Goal: Transaction & Acquisition: Subscribe to service/newsletter

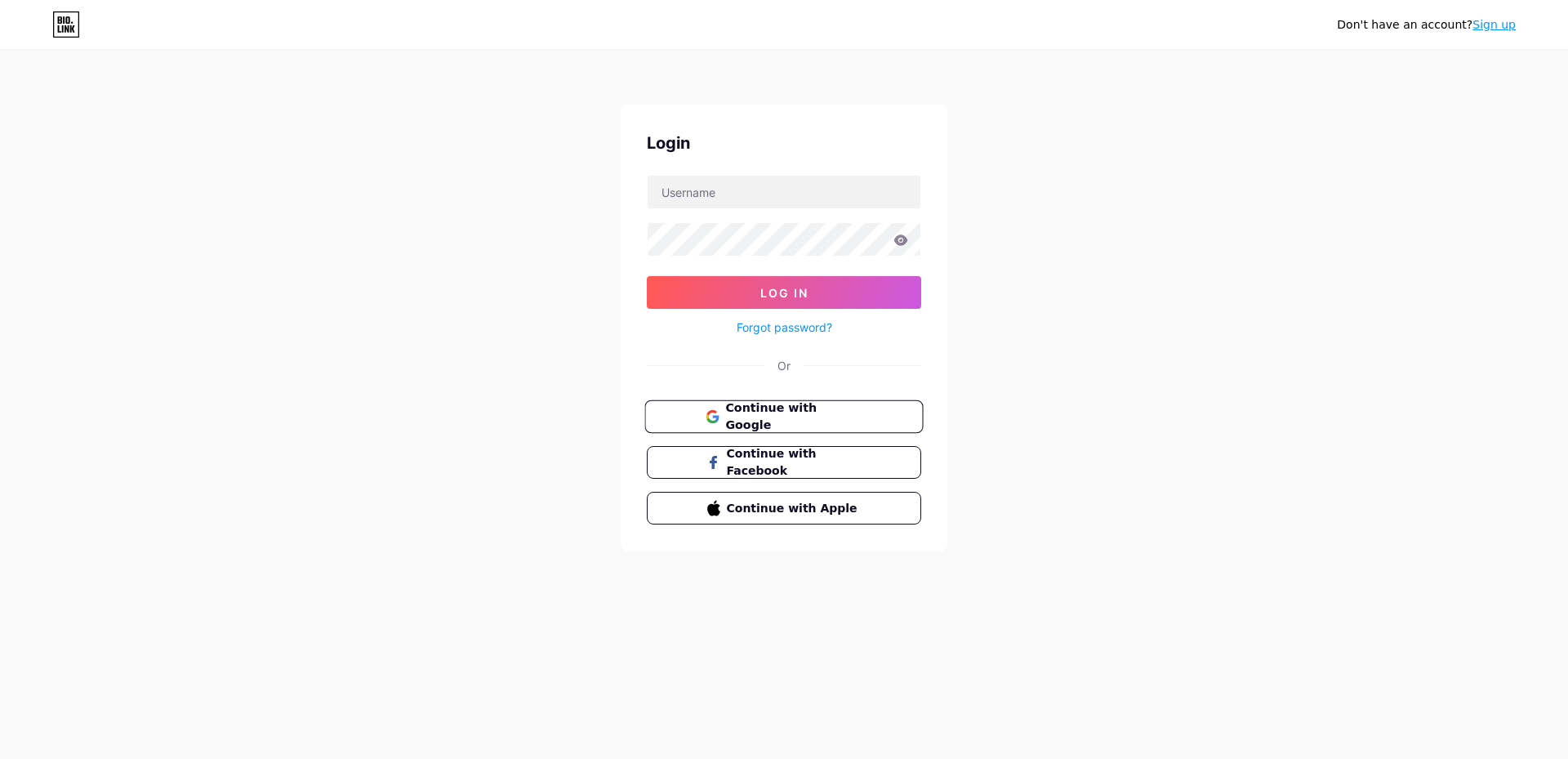
click at [805, 409] on span "Continue with Google" at bounding box center [793, 417] width 136 height 35
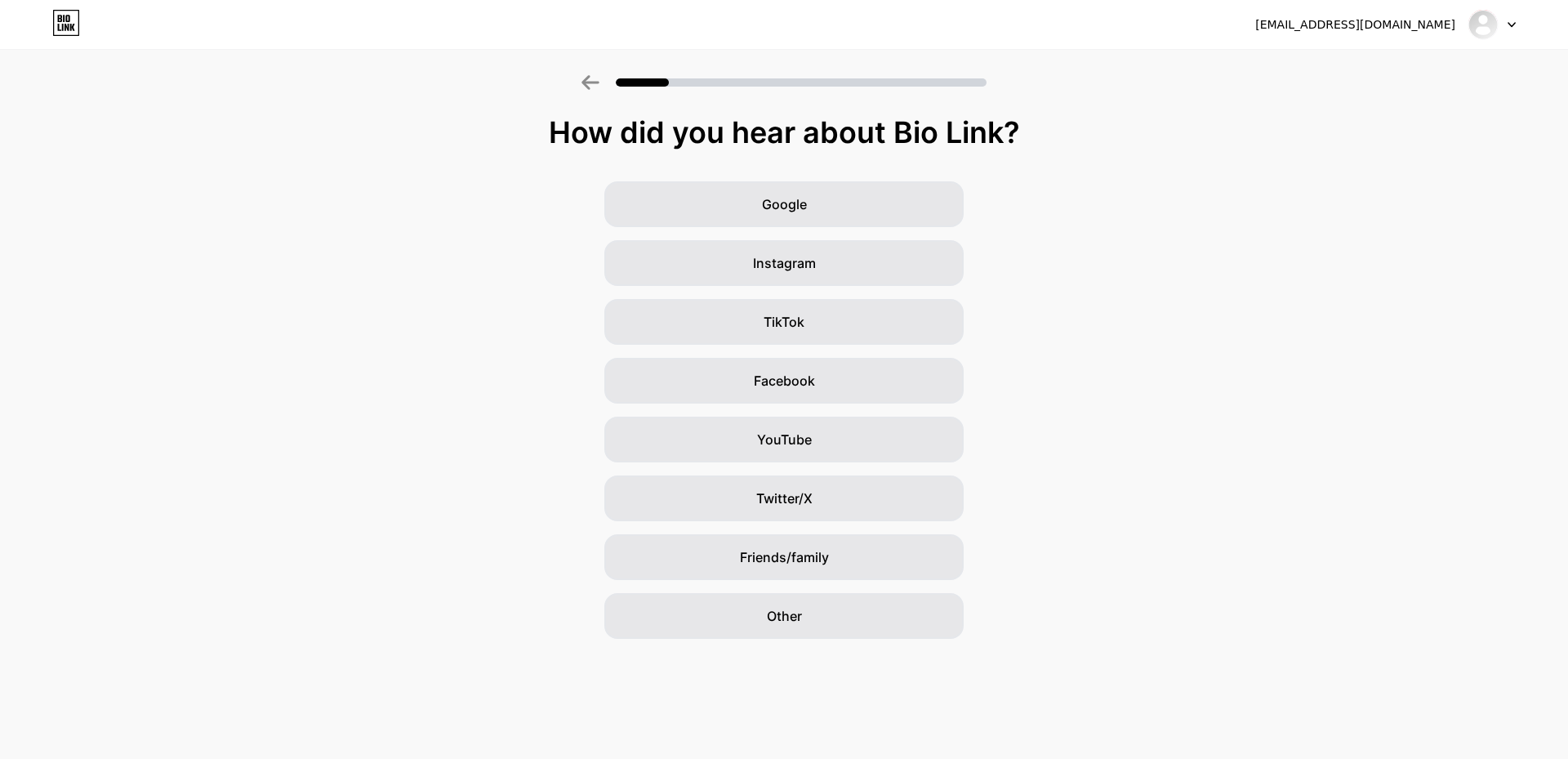
click at [1120, 414] on div "Google Instagram TikTok Facebook YouTube Twitter/X Friends/family Other" at bounding box center [784, 410] width 1568 height 458
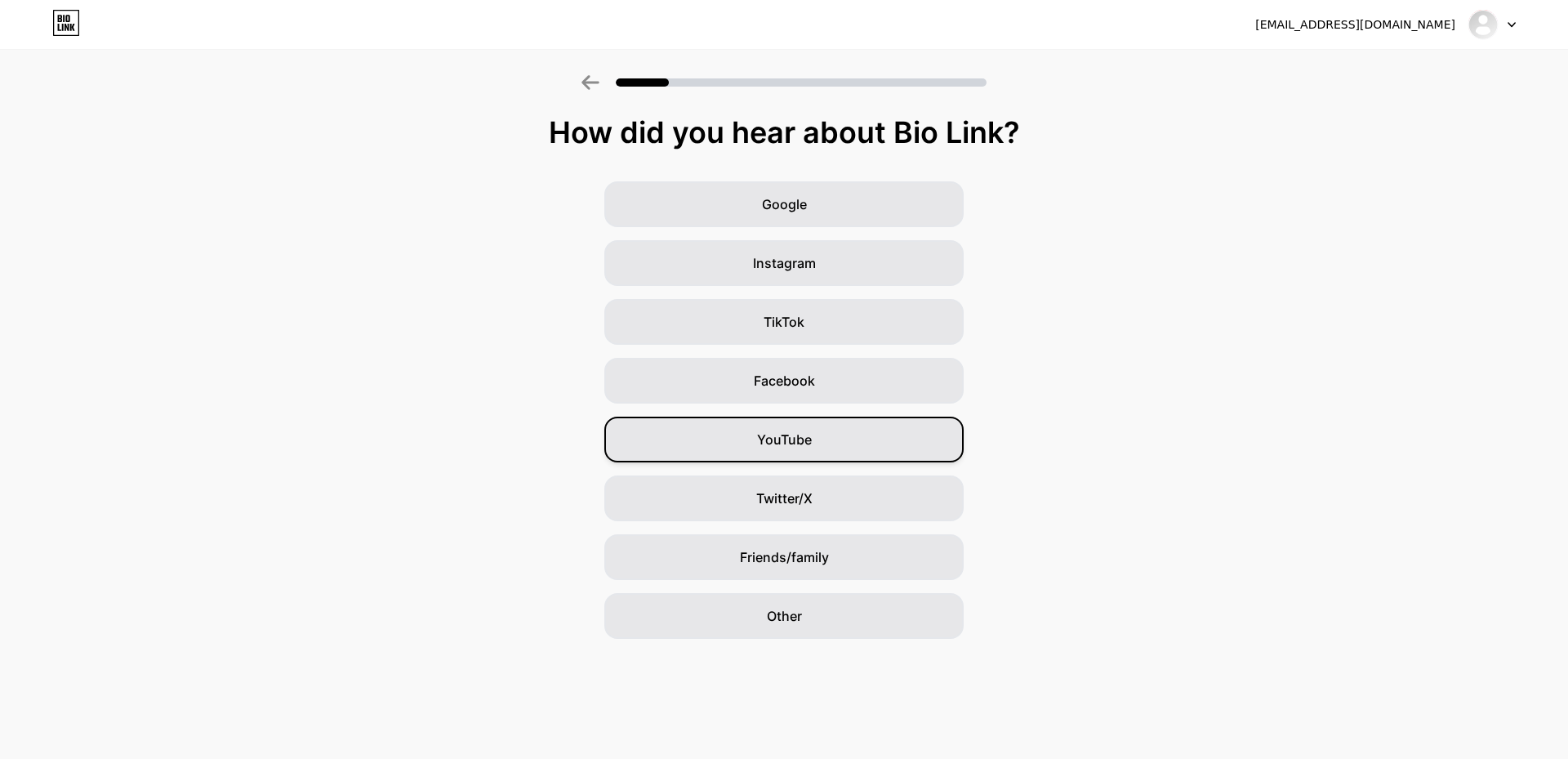
click at [803, 430] on span "YouTube" at bounding box center [784, 440] width 54 height 20
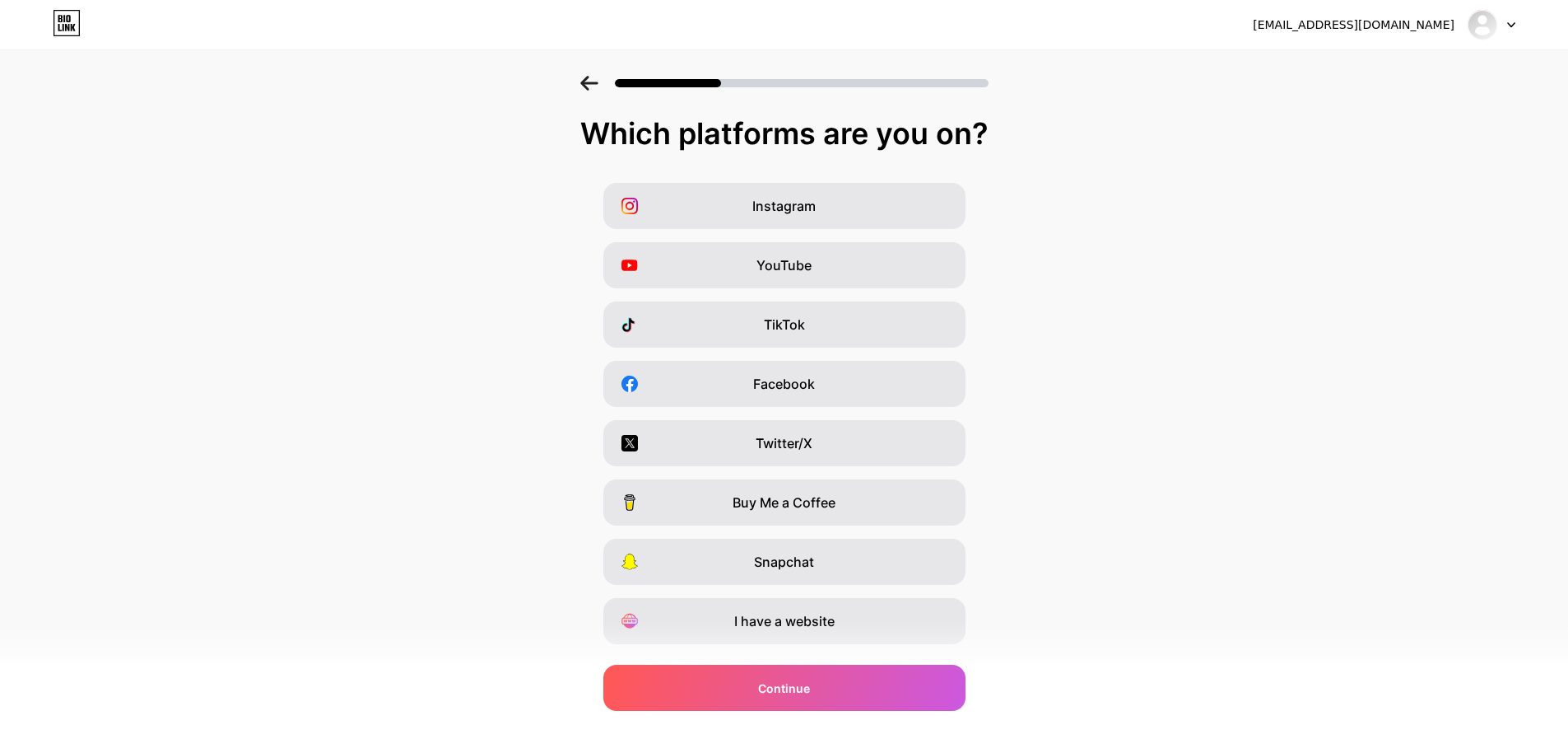
click at [1148, 253] on div "Instagram YouTube TikTok Facebook Twitter/X Buy Me a Coffee Snapchat I have a w…" at bounding box center [783, 413] width 1551 height 461
click at [828, 443] on div "Twitter/X" at bounding box center [784, 443] width 362 height 46
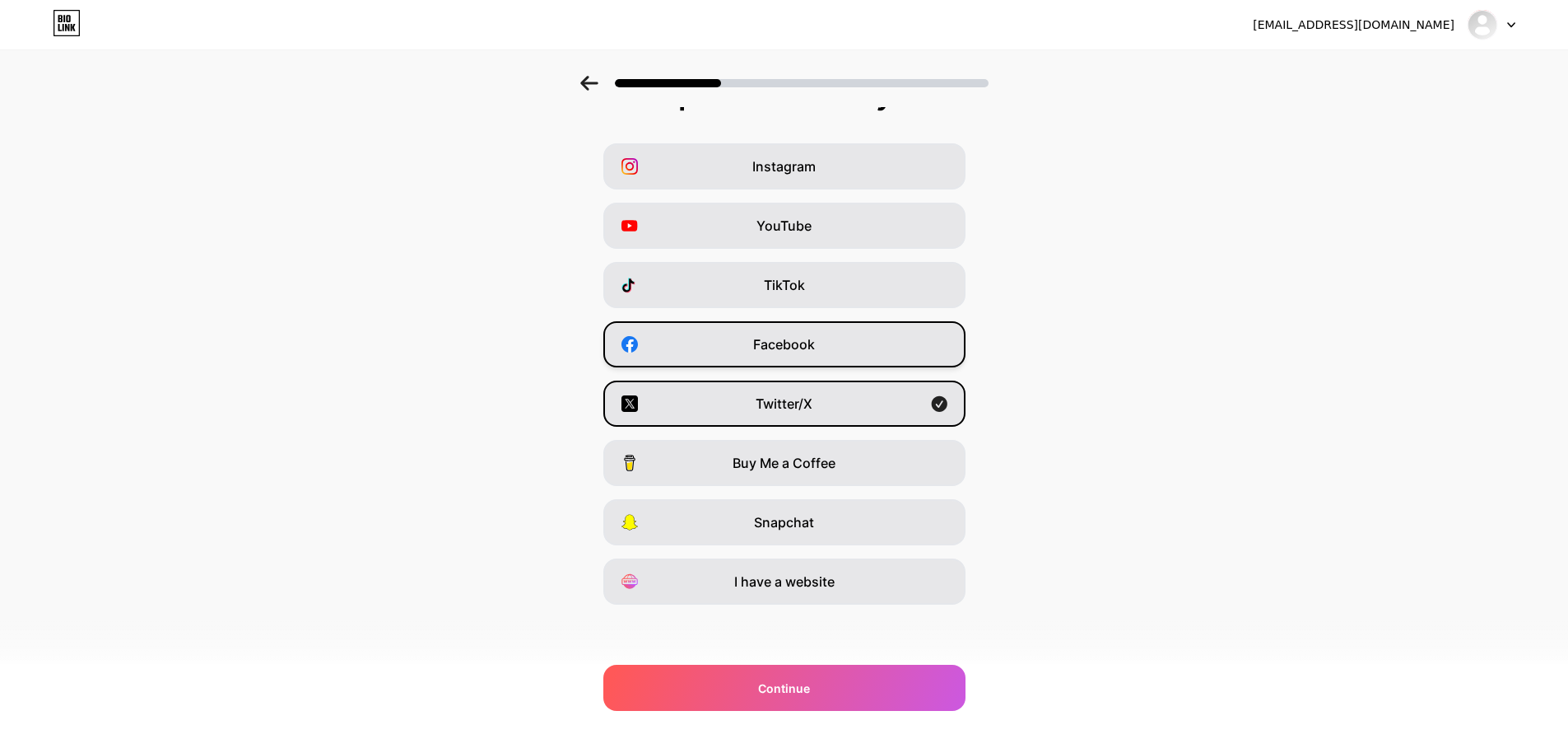
click at [828, 344] on div "Facebook" at bounding box center [784, 344] width 362 height 46
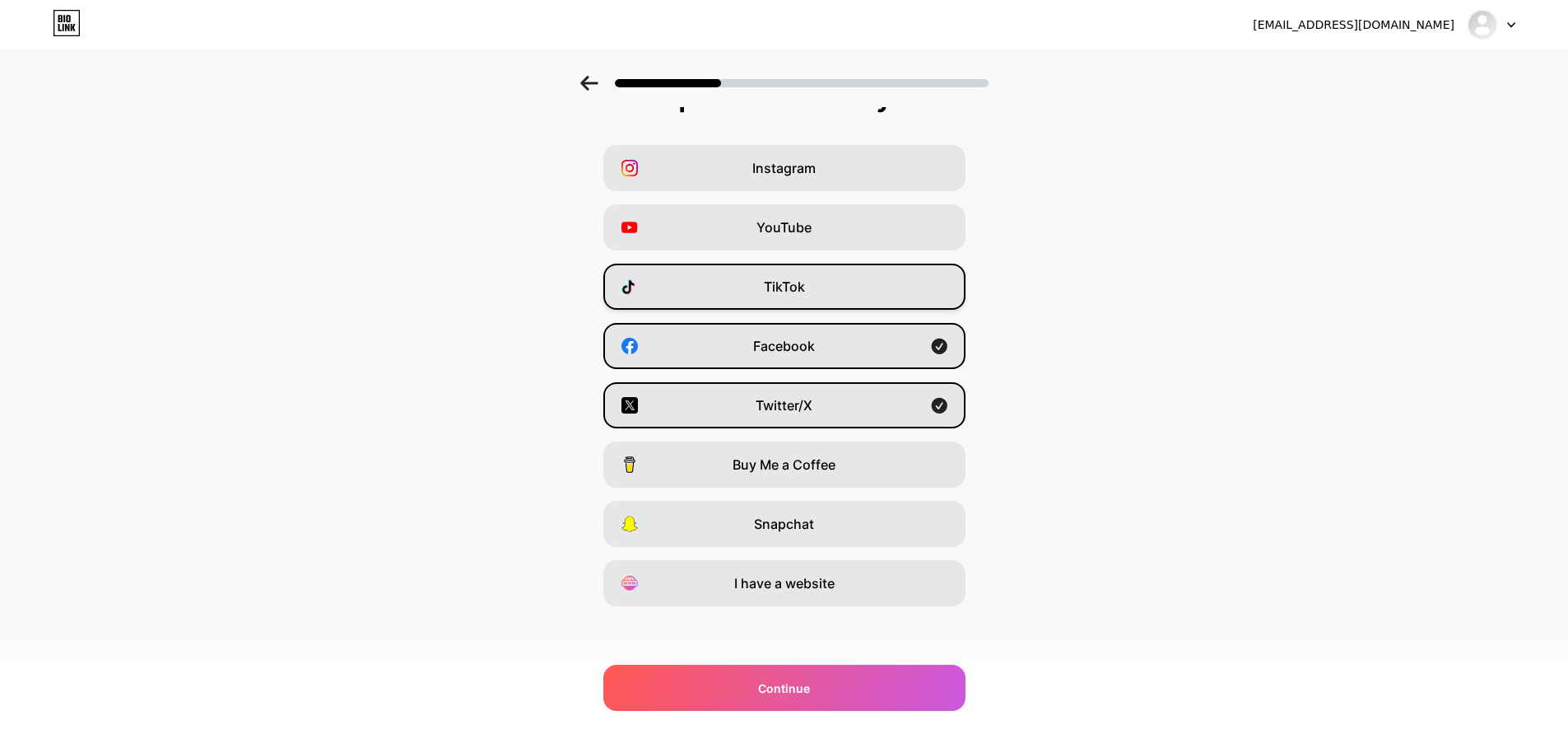
scroll to position [0, 0]
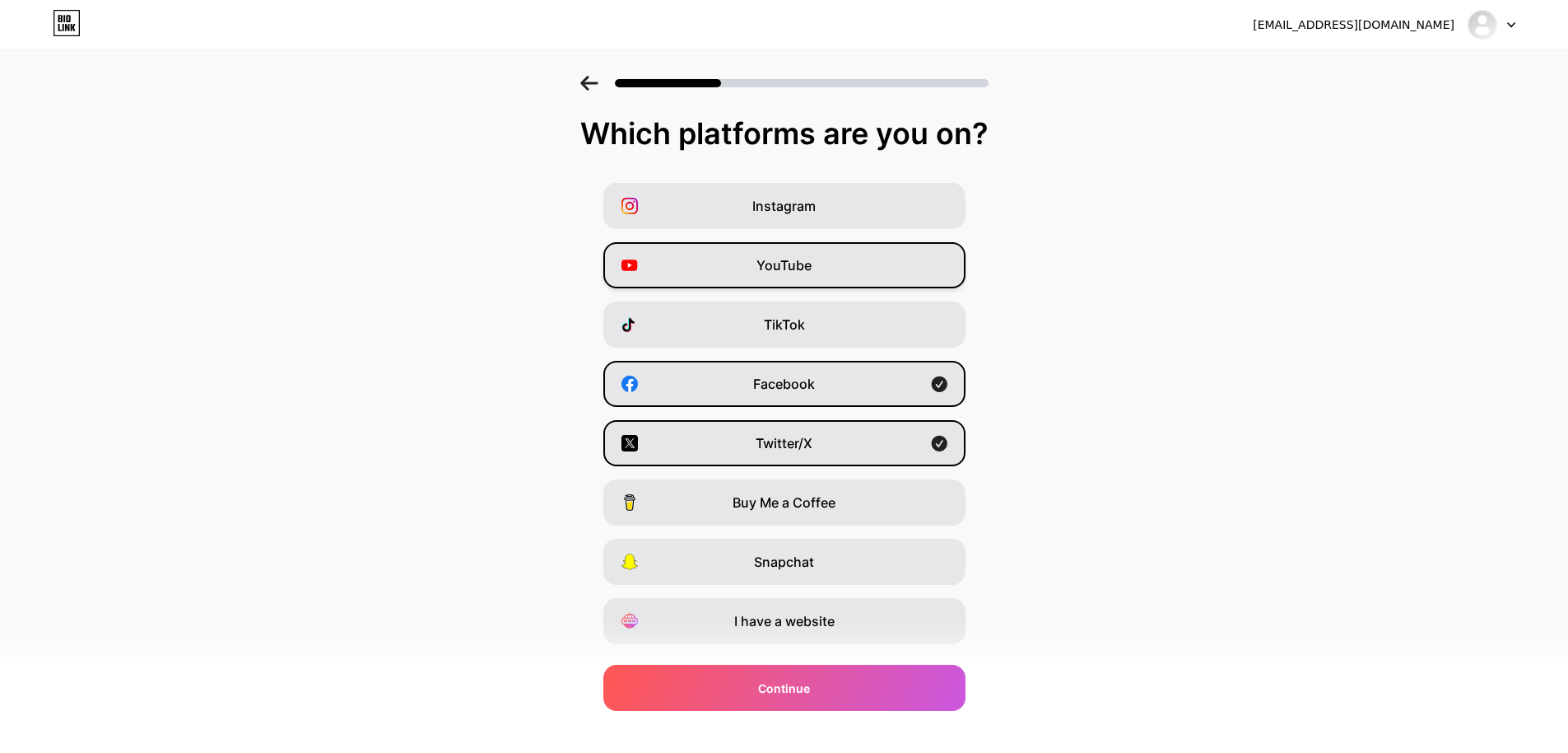
click at [852, 277] on div "YouTube" at bounding box center [784, 265] width 362 height 46
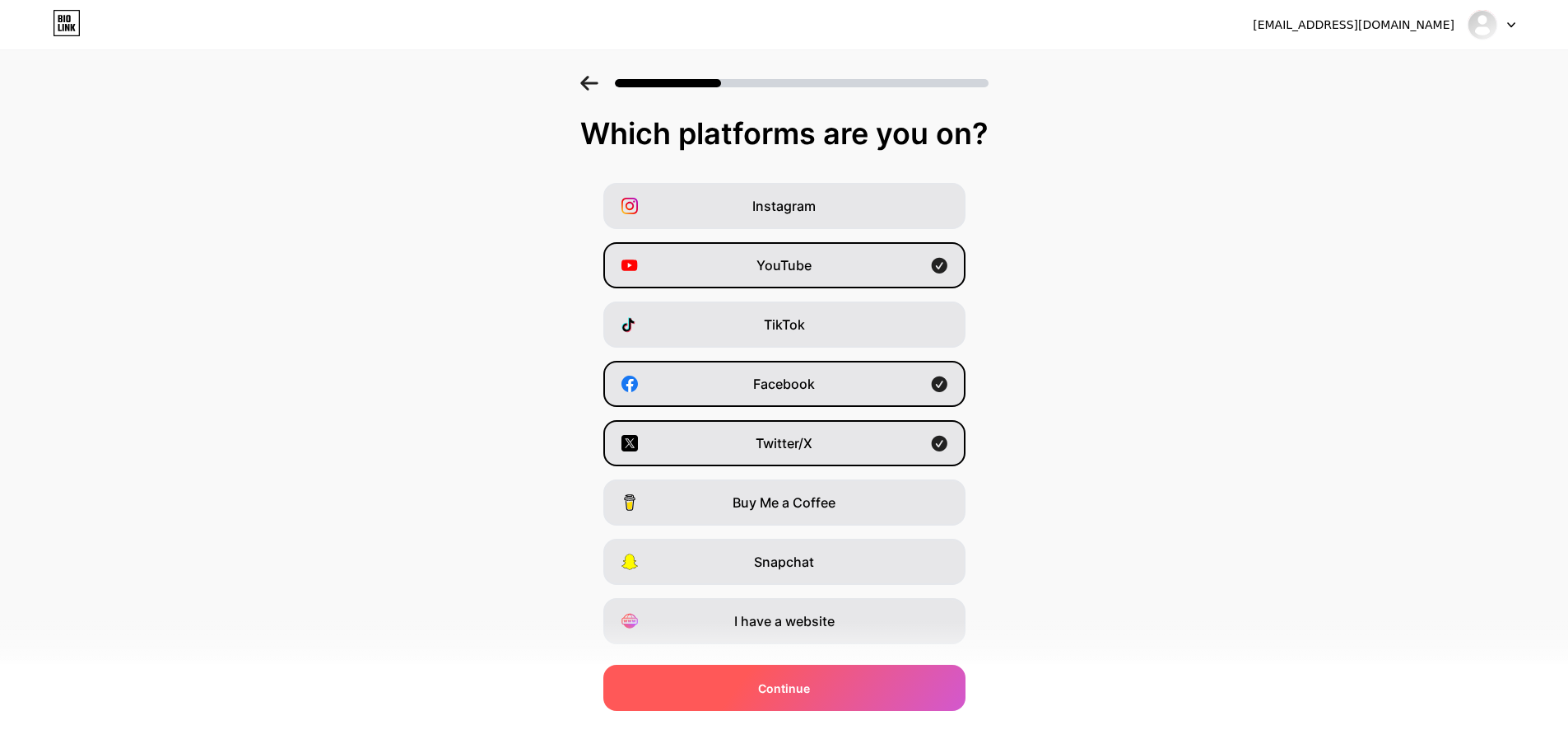
click at [817, 686] on div "Continue" at bounding box center [784, 688] width 362 height 46
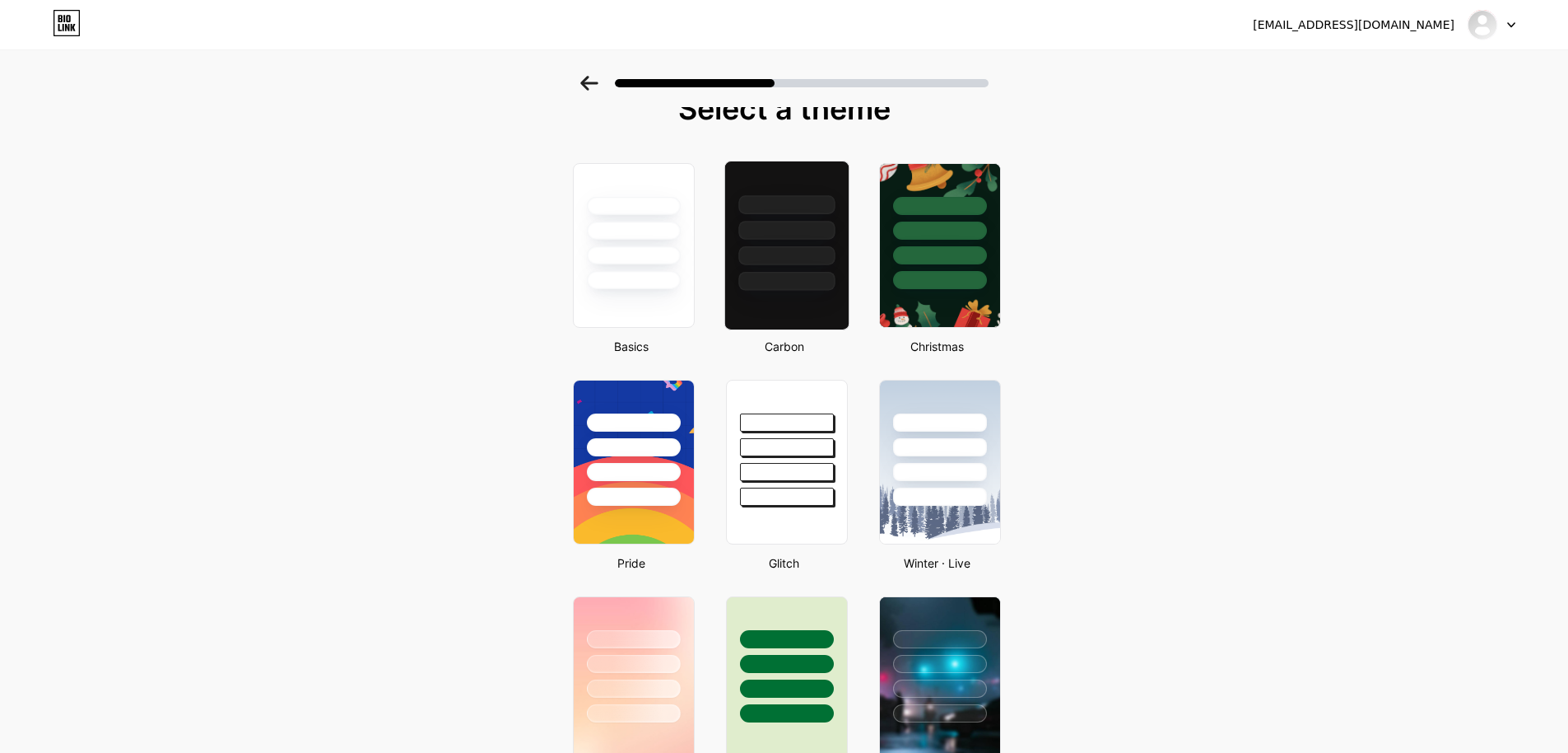
scroll to position [11, 0]
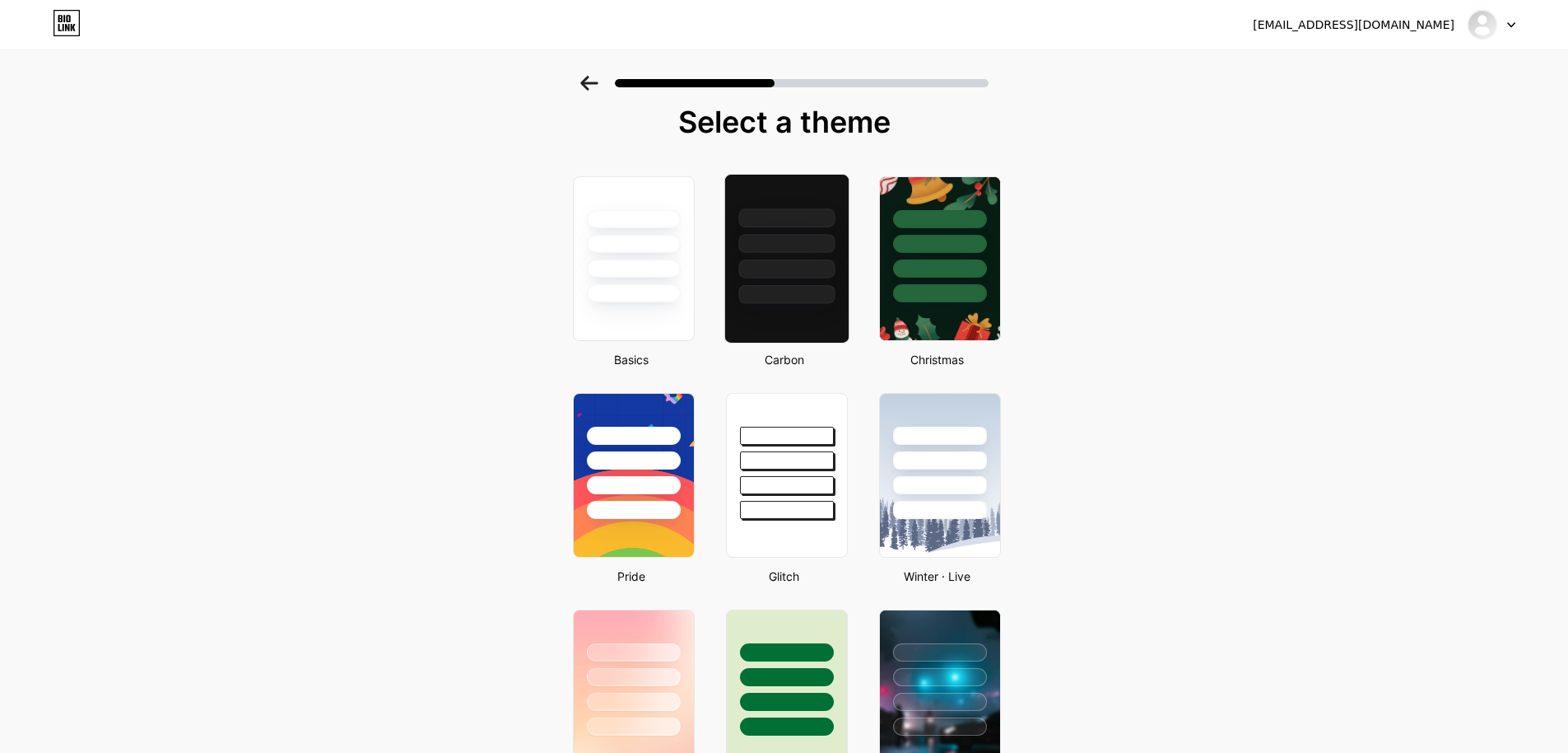
click at [801, 244] on div at bounding box center [787, 244] width 97 height 19
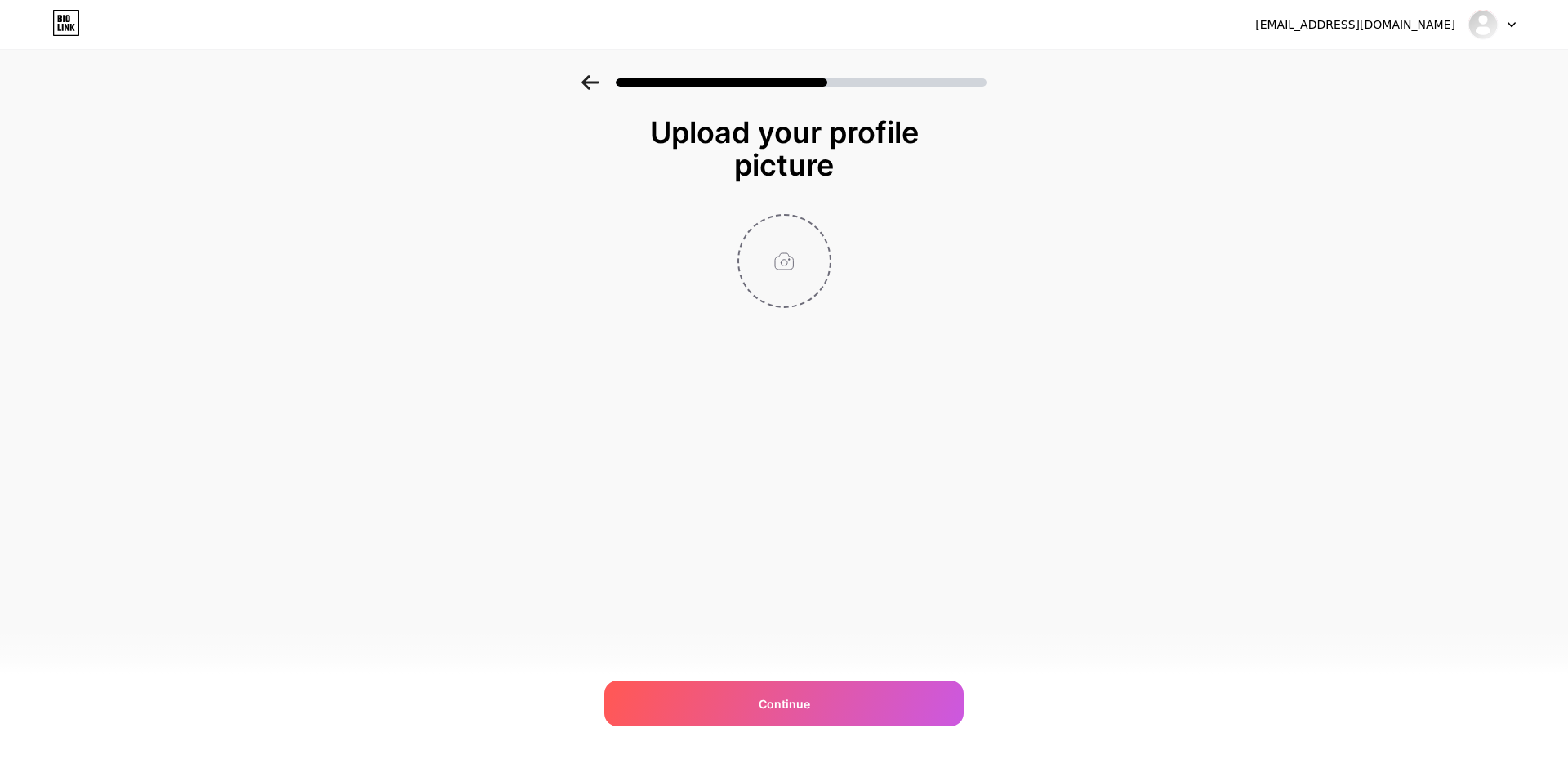
click at [770, 264] on input "file" at bounding box center [784, 261] width 91 height 91
type input "C:\fakepath\Screenshot [DATE] 003311.png"
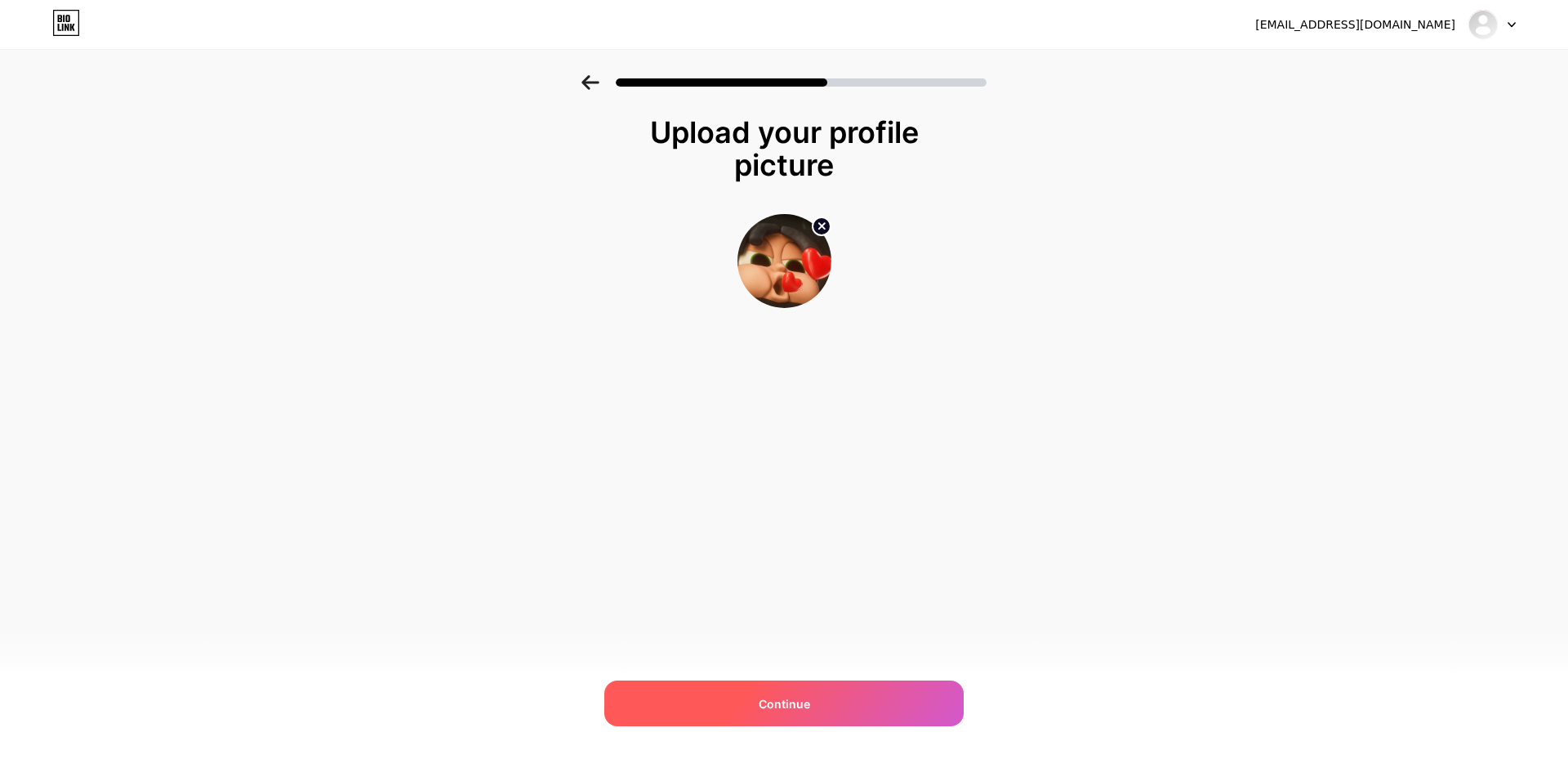
click at [851, 689] on div "Continue" at bounding box center [784, 703] width 359 height 46
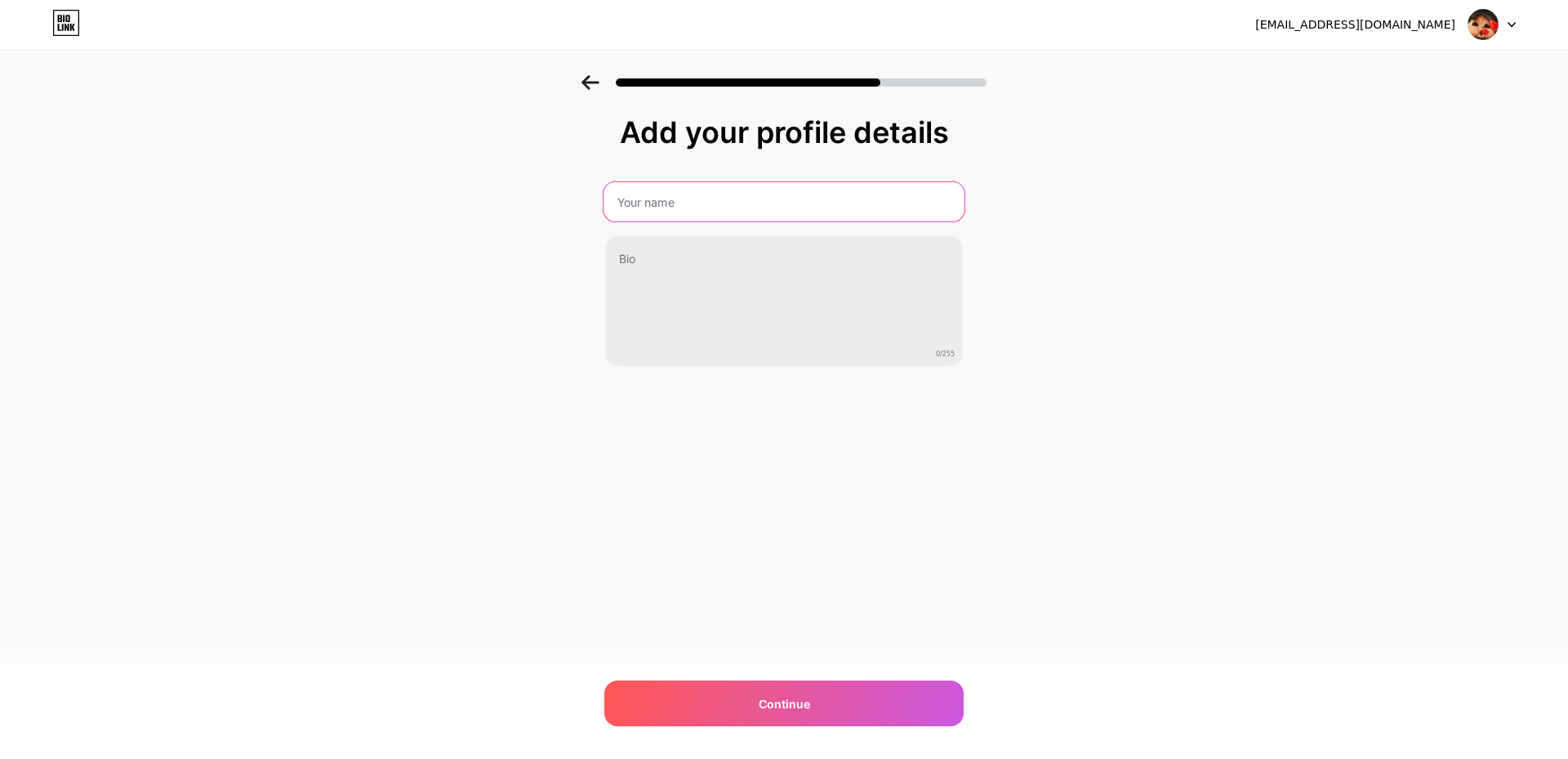
click at [741, 195] on input "text" at bounding box center [784, 201] width 361 height 39
type input "Yari"
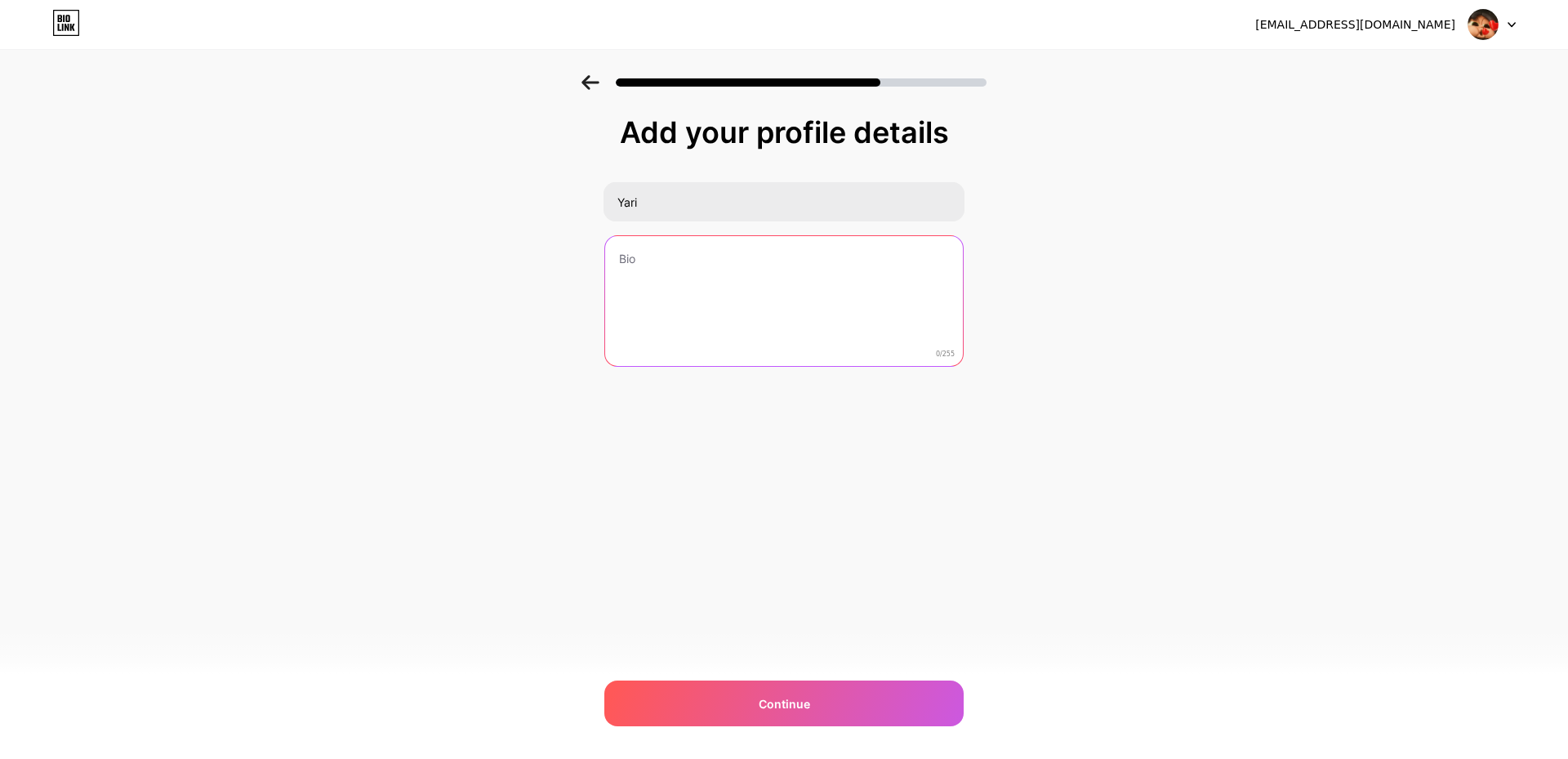
click at [723, 283] on textarea at bounding box center [784, 301] width 357 height 131
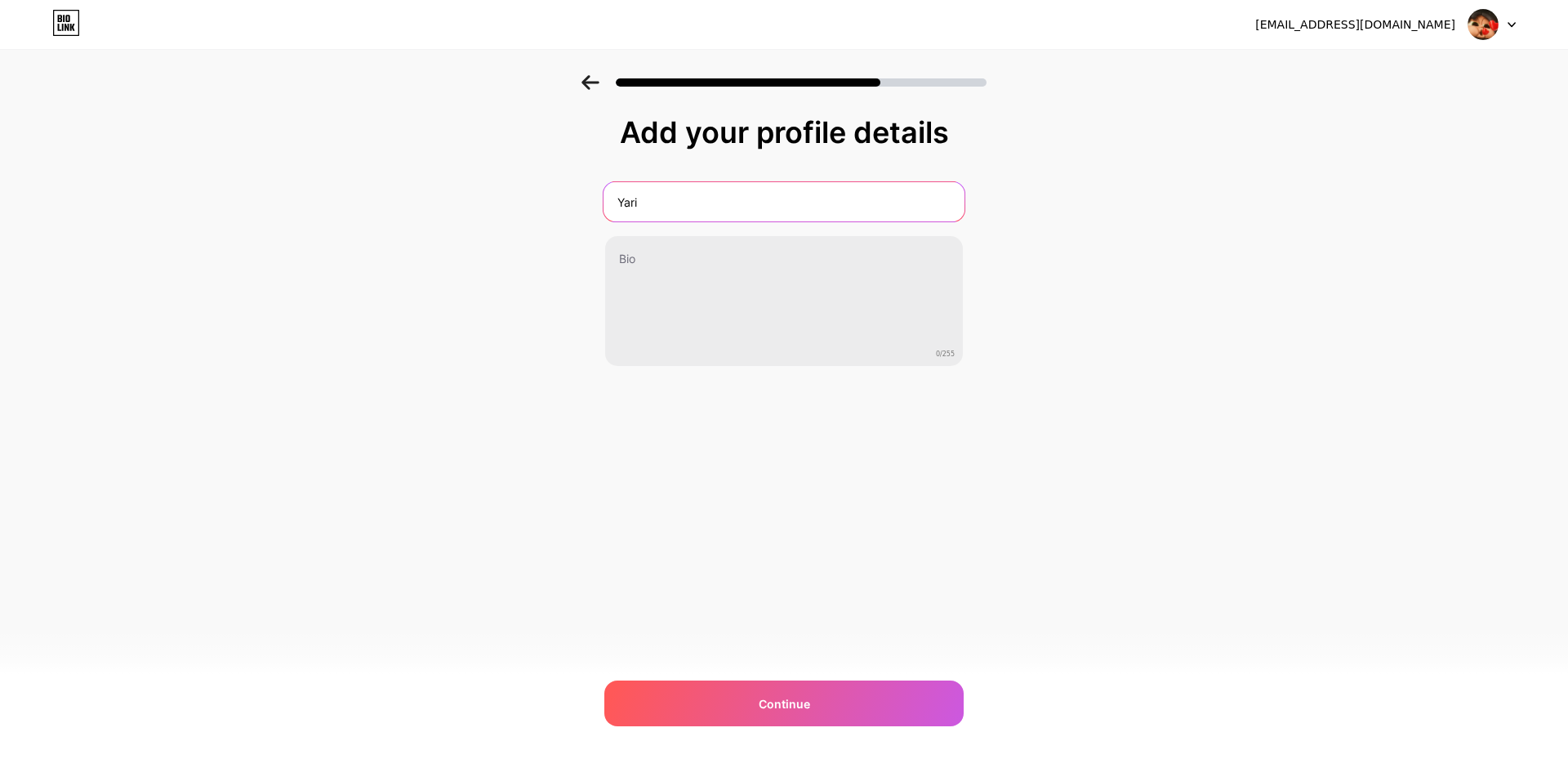
click at [748, 199] on input "Yari" at bounding box center [784, 201] width 361 height 39
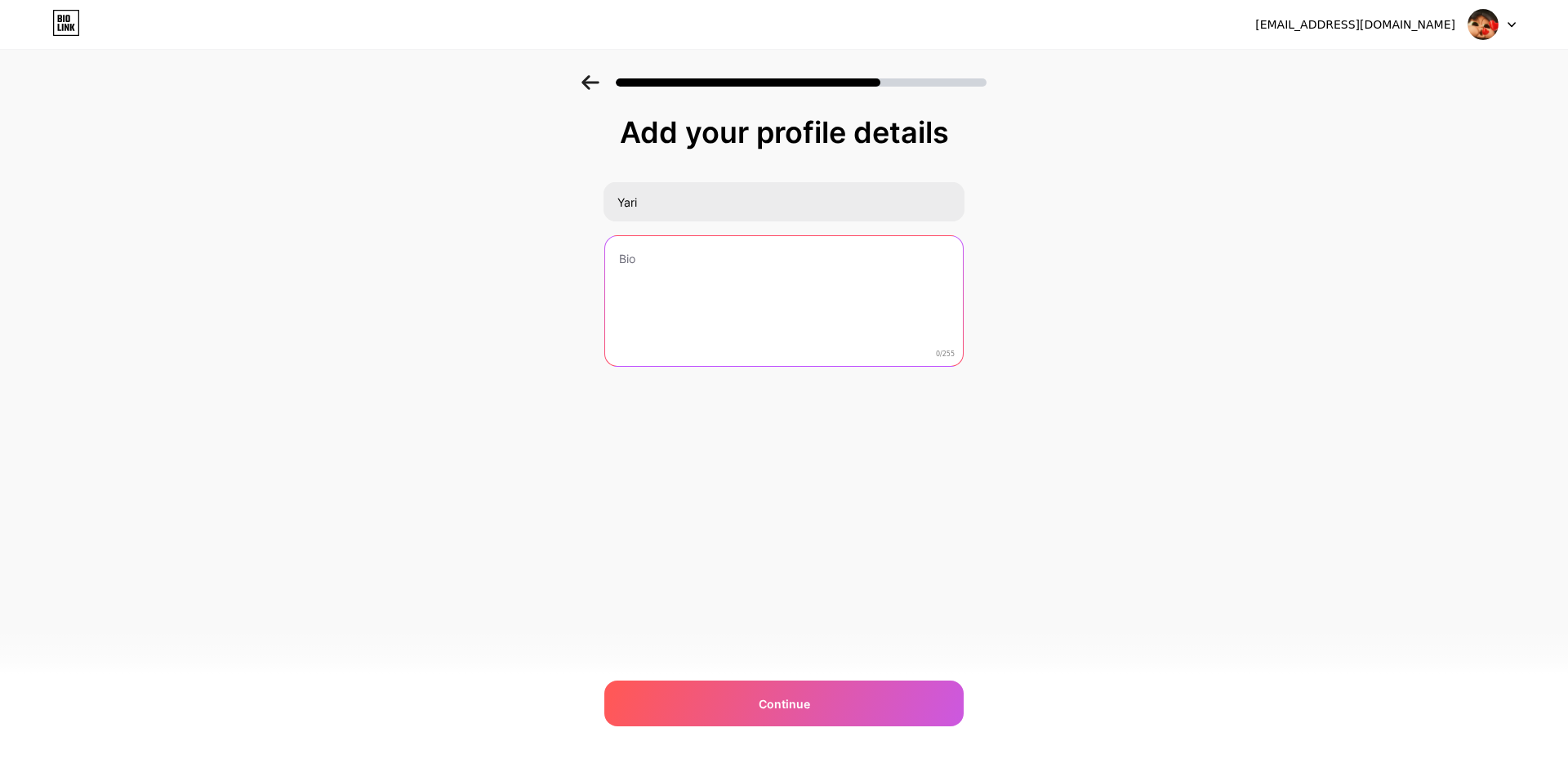
click at [756, 259] on textarea at bounding box center [784, 301] width 357 height 131
type textarea "f"
type textarea "roblox dev"
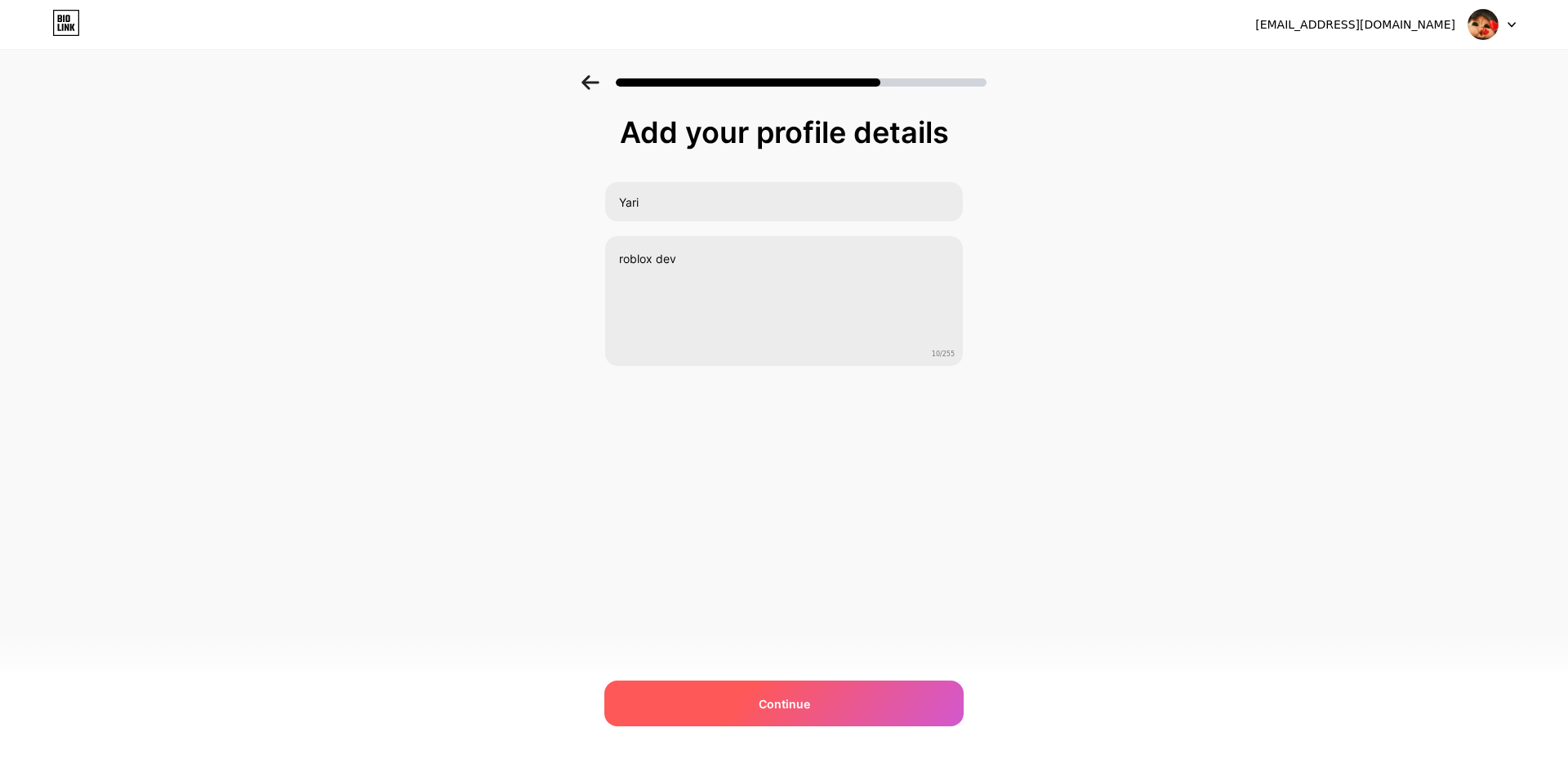
click at [780, 696] on span "Continue" at bounding box center [784, 704] width 52 height 17
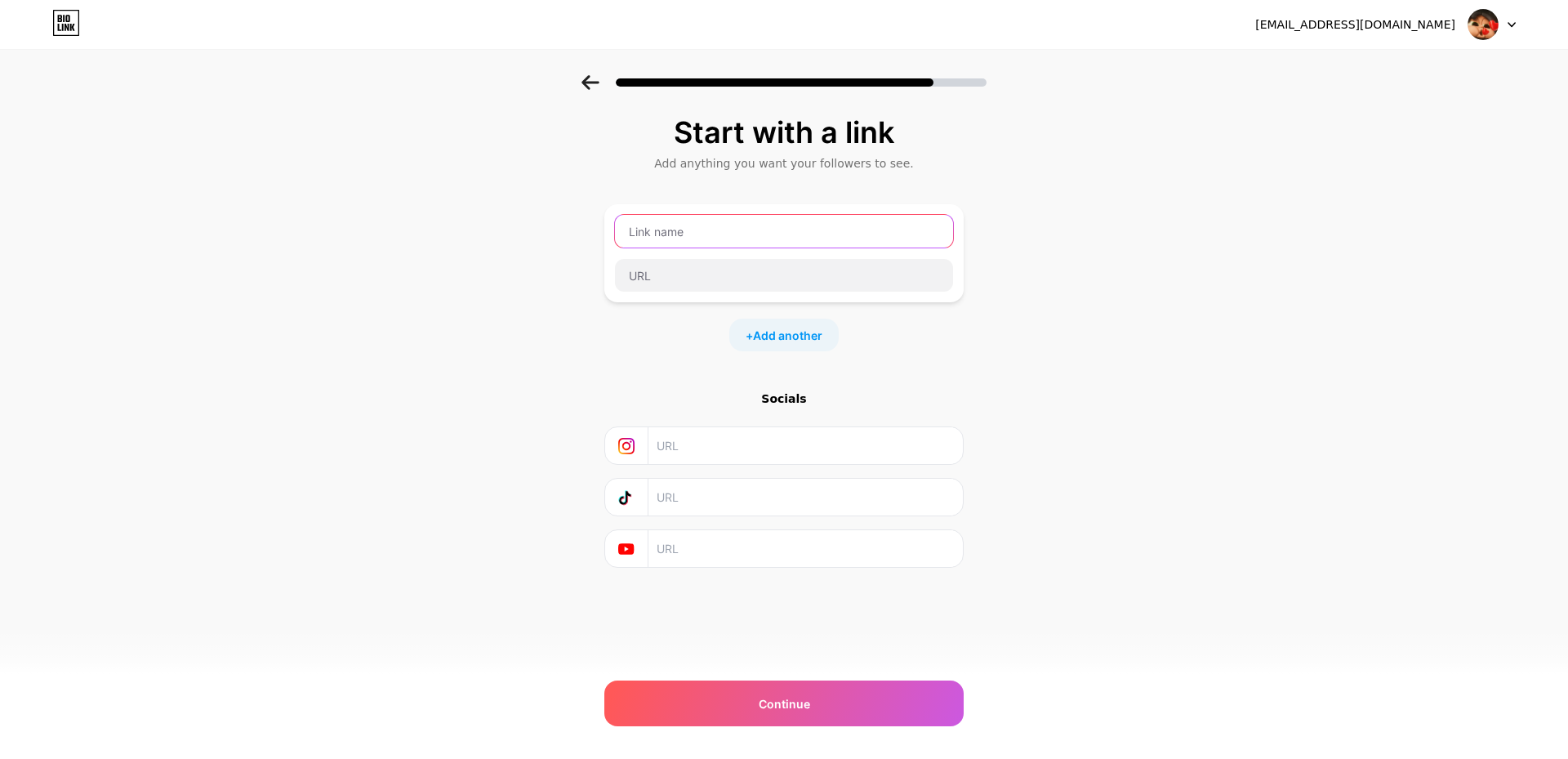
click at [739, 244] on input "text" at bounding box center [784, 231] width 338 height 33
click at [841, 262] on input "text" at bounding box center [784, 275] width 338 height 33
click at [834, 240] on input "text" at bounding box center [784, 231] width 338 height 33
click at [1002, 235] on div "Start with a link Add anything you want your followers to see. + Add another So…" at bounding box center [784, 362] width 1568 height 574
click at [871, 230] on input "text" at bounding box center [784, 231] width 338 height 33
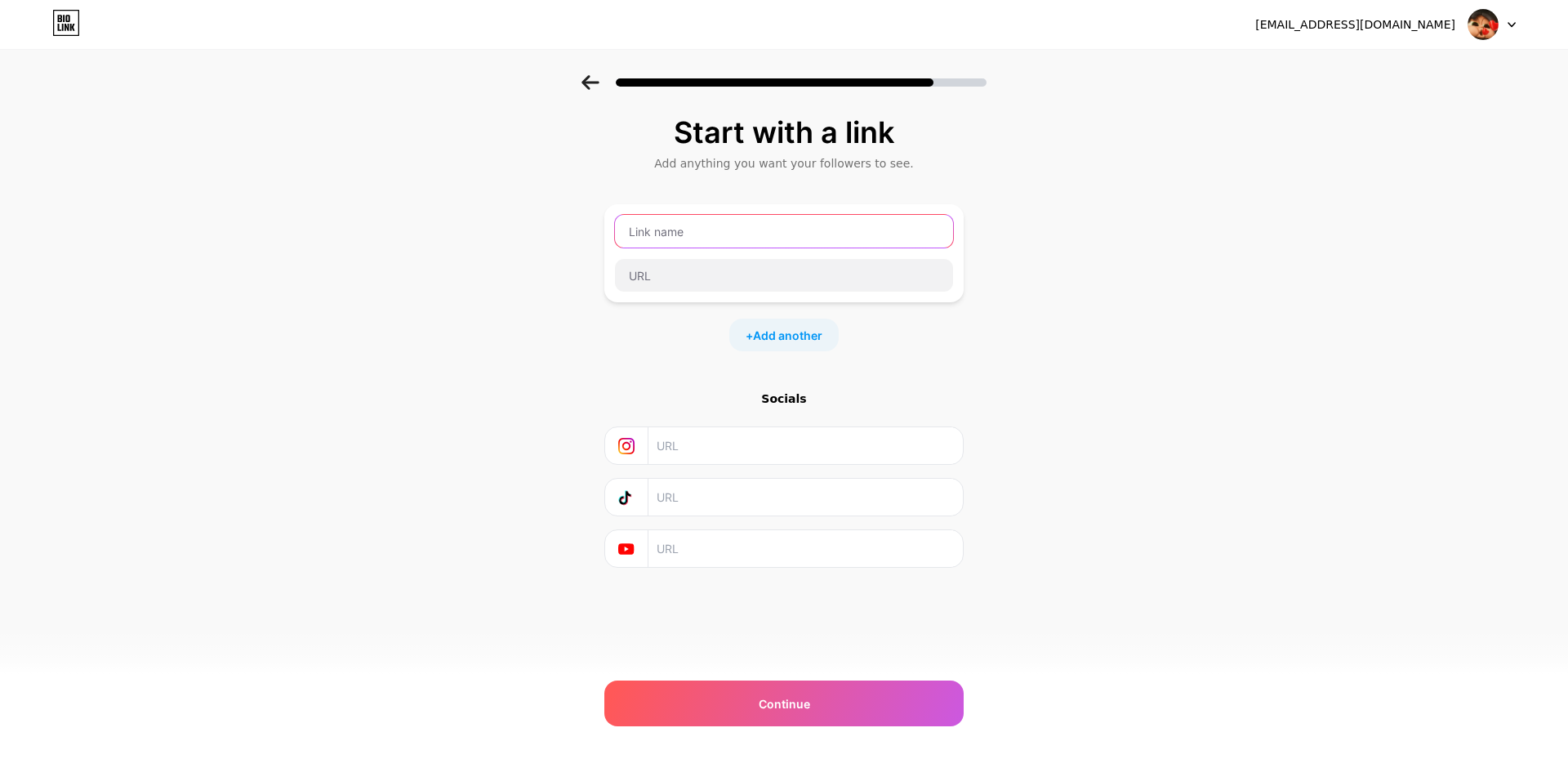
type input "f"
type input "F"
type input "y"
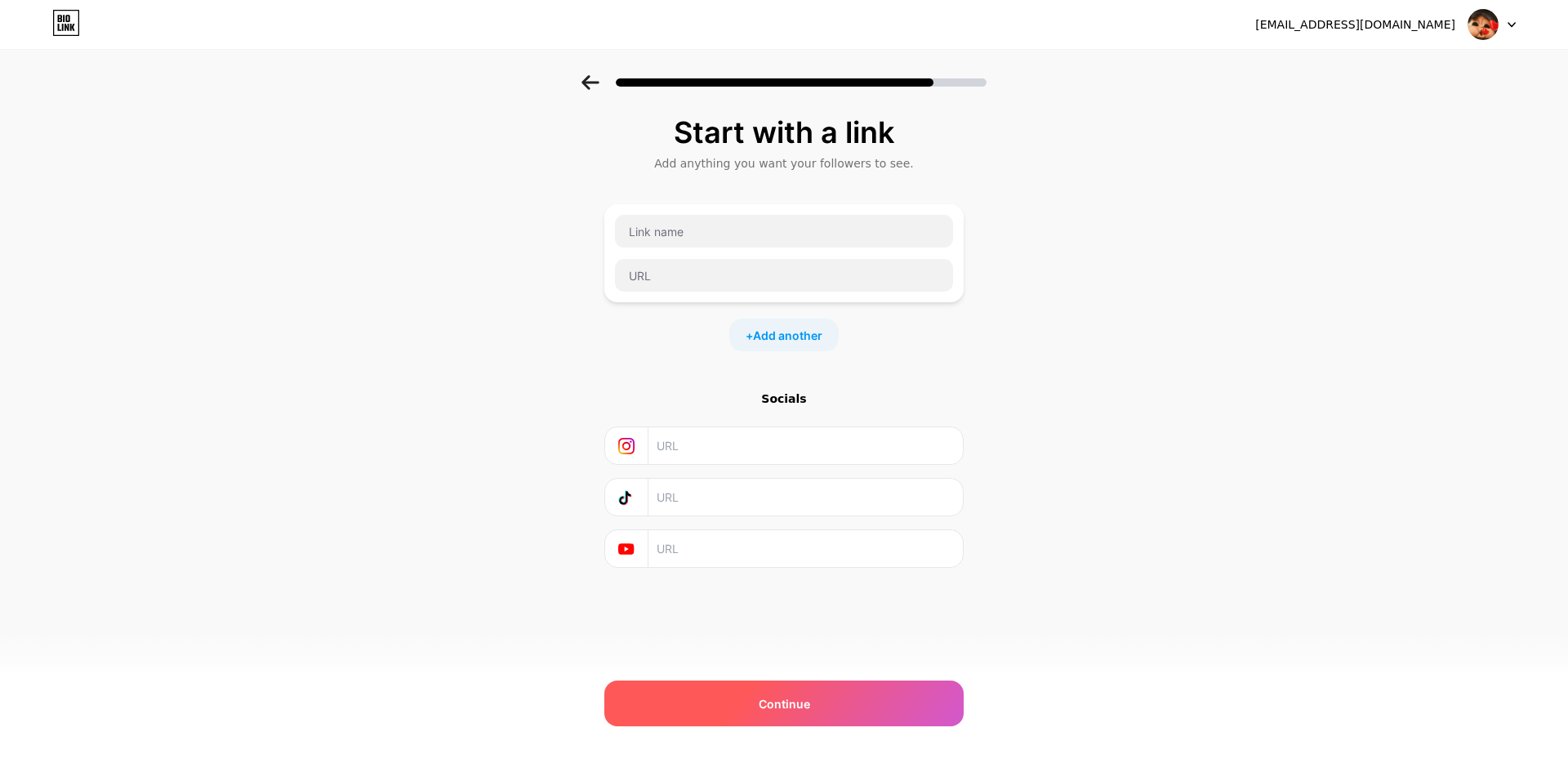
click at [781, 691] on div "Continue" at bounding box center [784, 703] width 359 height 46
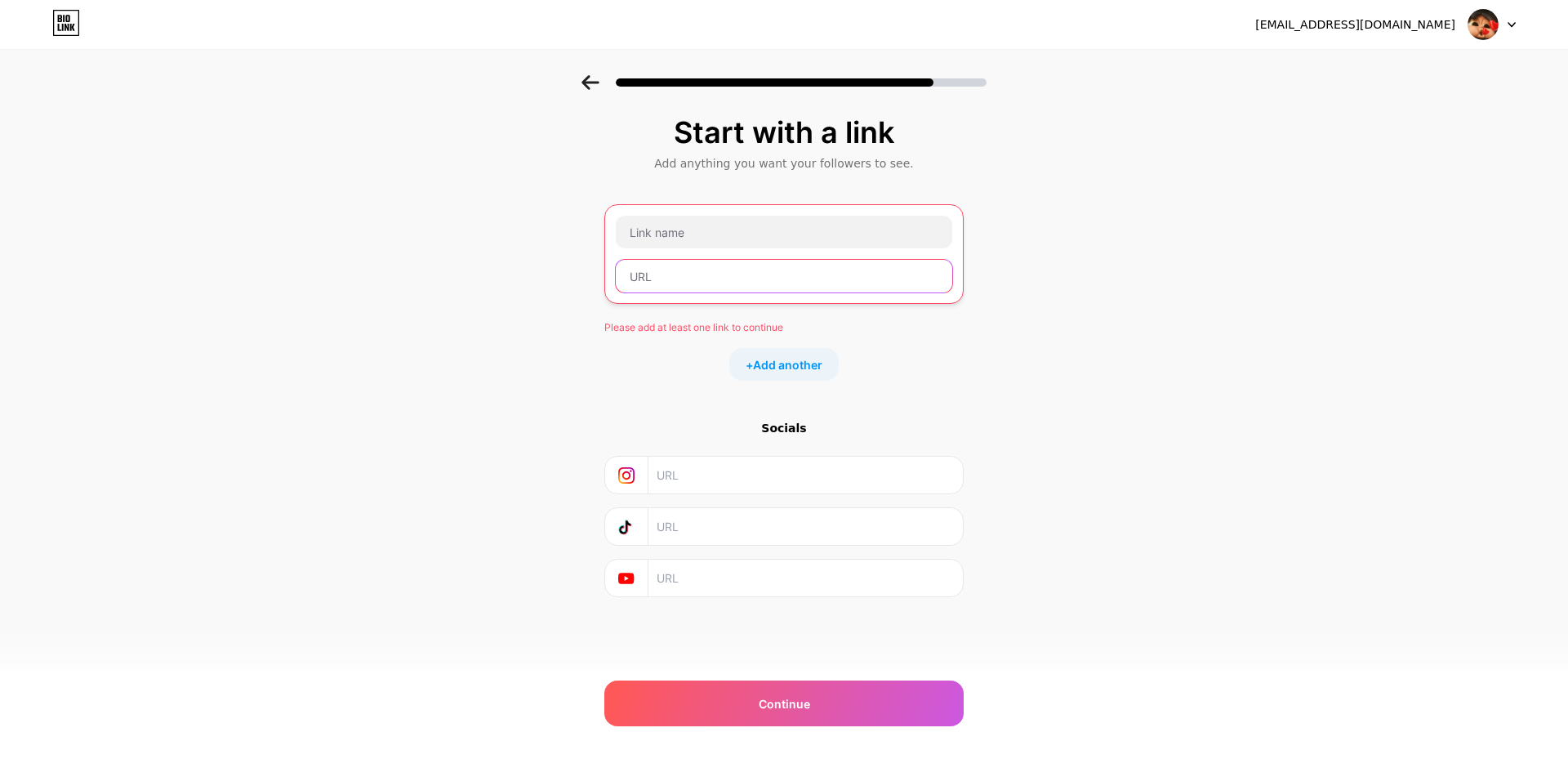
click at [784, 274] on input "text" at bounding box center [784, 276] width 337 height 33
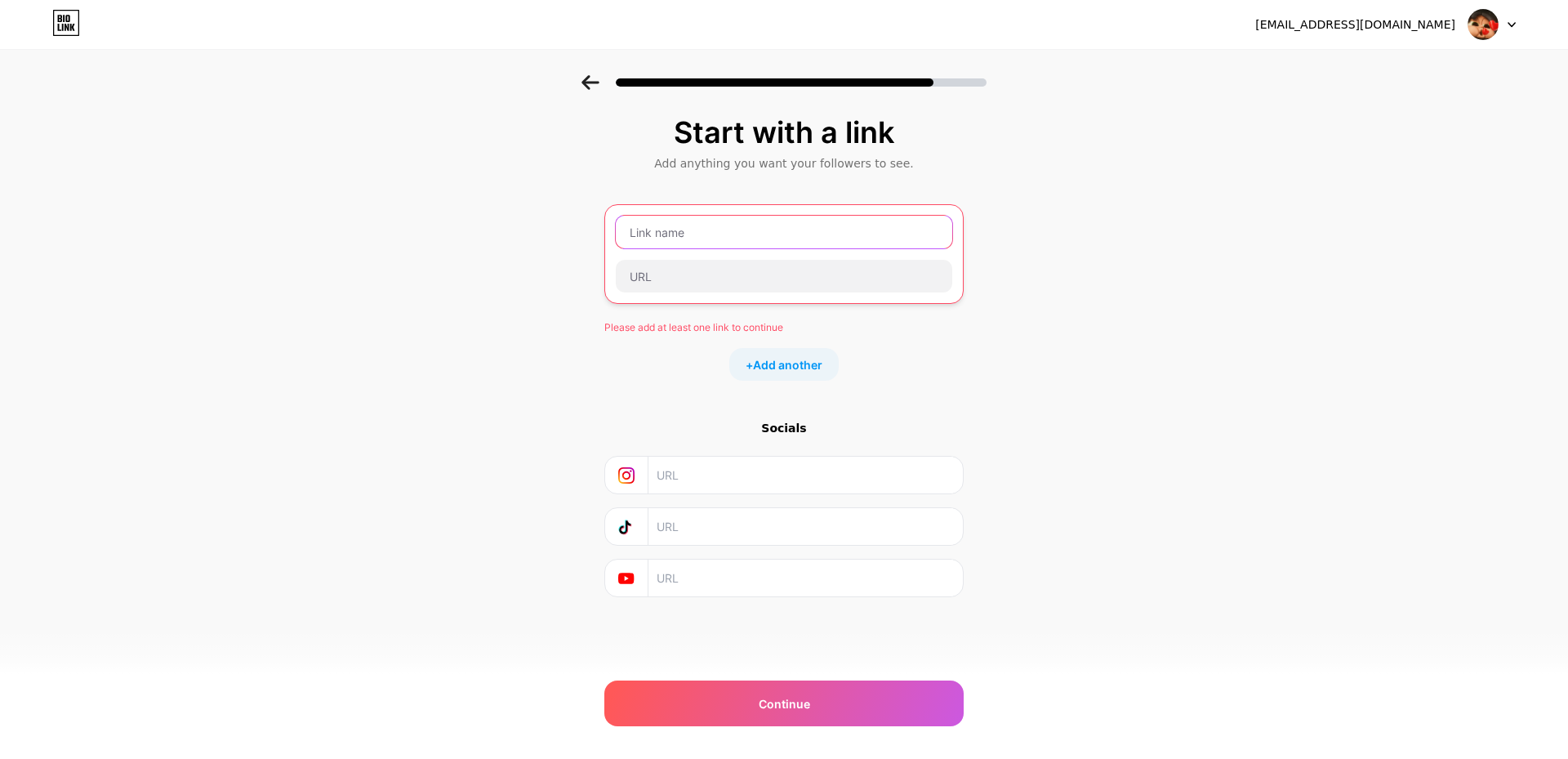
click at [787, 239] on input "text" at bounding box center [784, 232] width 337 height 33
click at [704, 479] on input "text" at bounding box center [804, 475] width 296 height 37
click at [798, 236] on input "text" at bounding box center [784, 232] width 337 height 33
click at [293, 528] on div "Start with a link Add anything you want your followers to see. Please add at le…" at bounding box center [784, 376] width 1568 height 604
click at [674, 246] on input "text" at bounding box center [784, 232] width 337 height 33
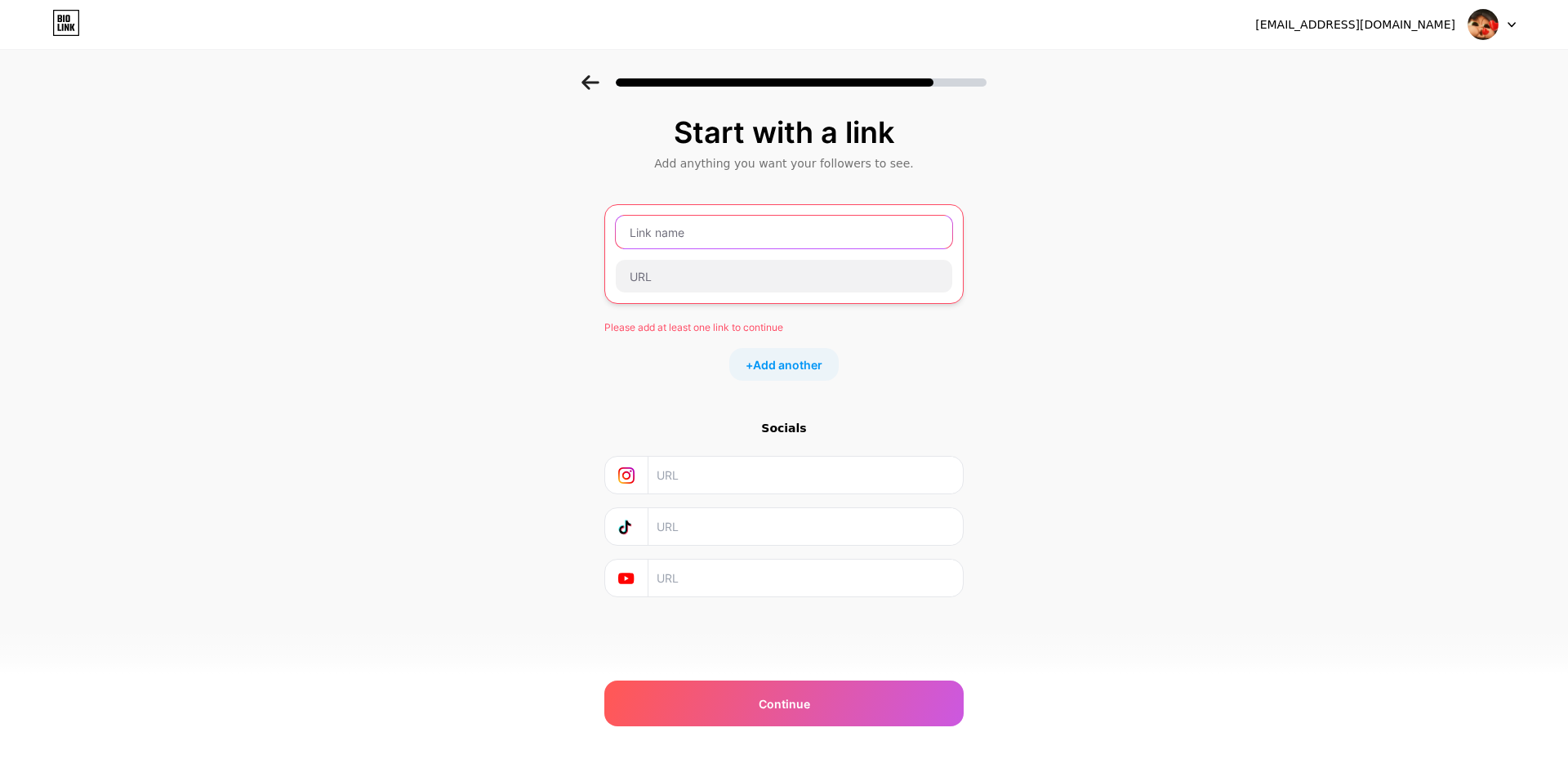
click at [747, 242] on input "text" at bounding box center [784, 232] width 337 height 33
paste input "[URL][DOMAIN_NAME]"
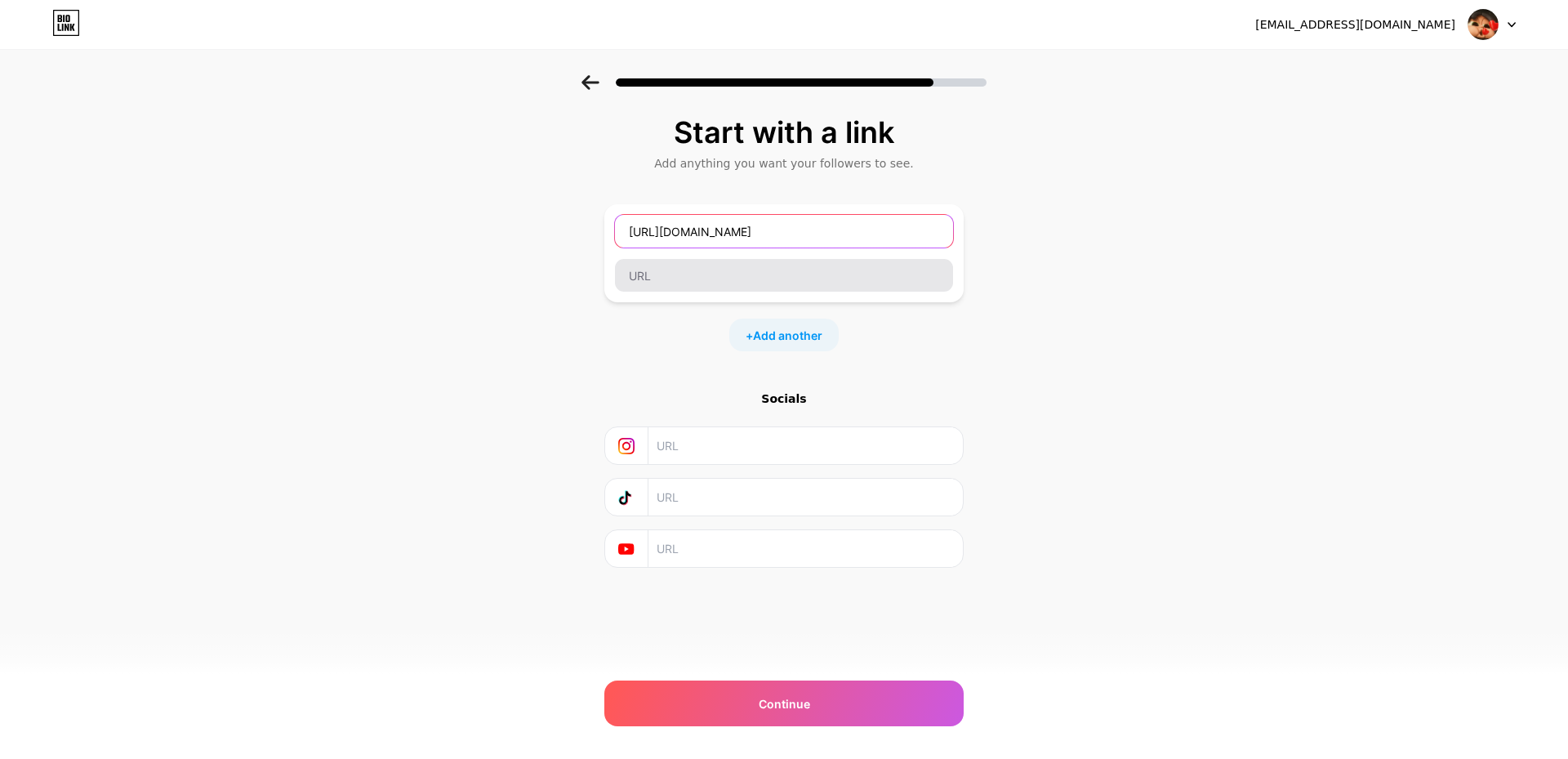
type input "[URL][DOMAIN_NAME]"
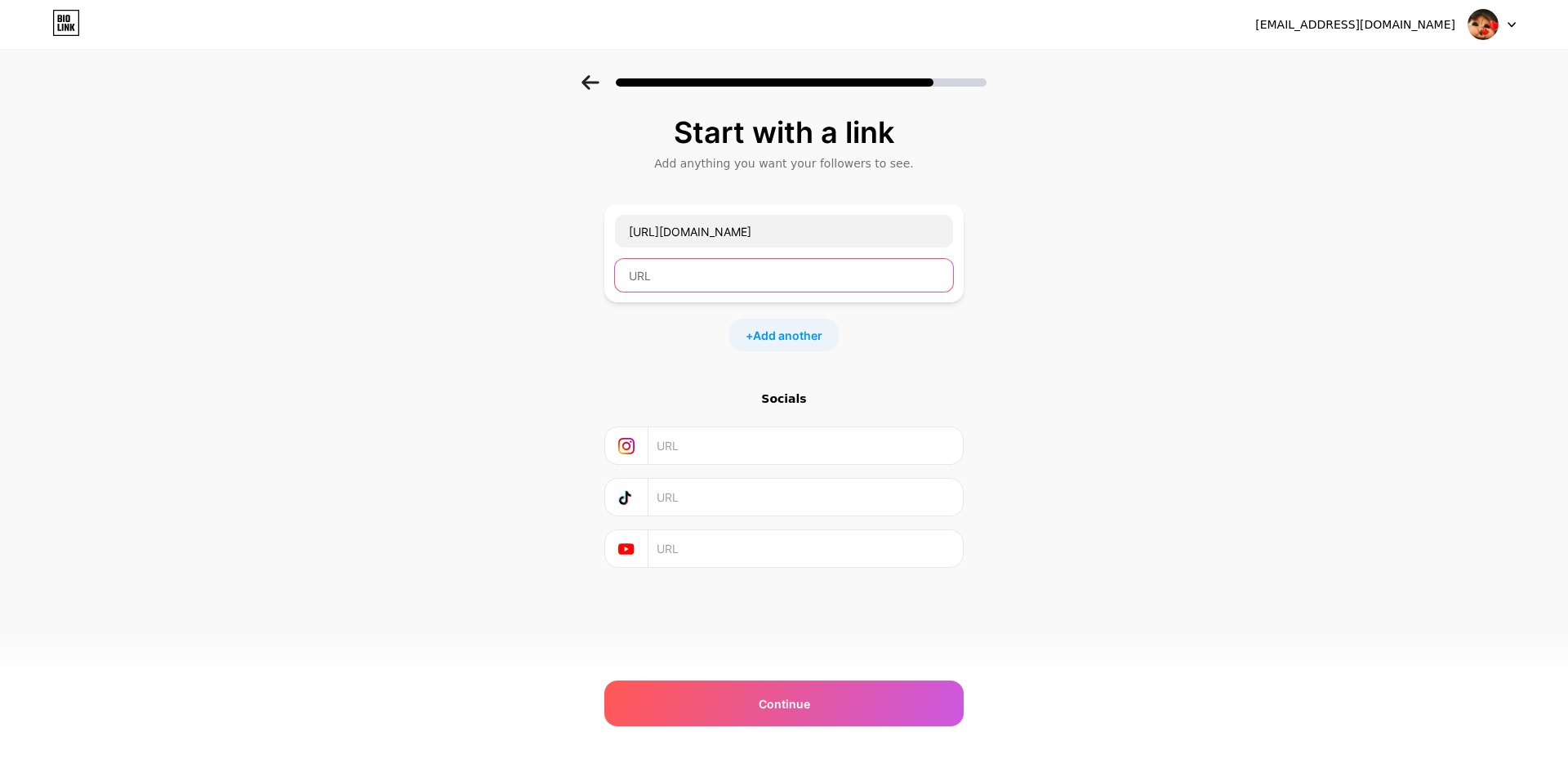
click at [795, 282] on input "text" at bounding box center [784, 275] width 338 height 33
click at [759, 281] on input "text" at bounding box center [784, 275] width 338 height 33
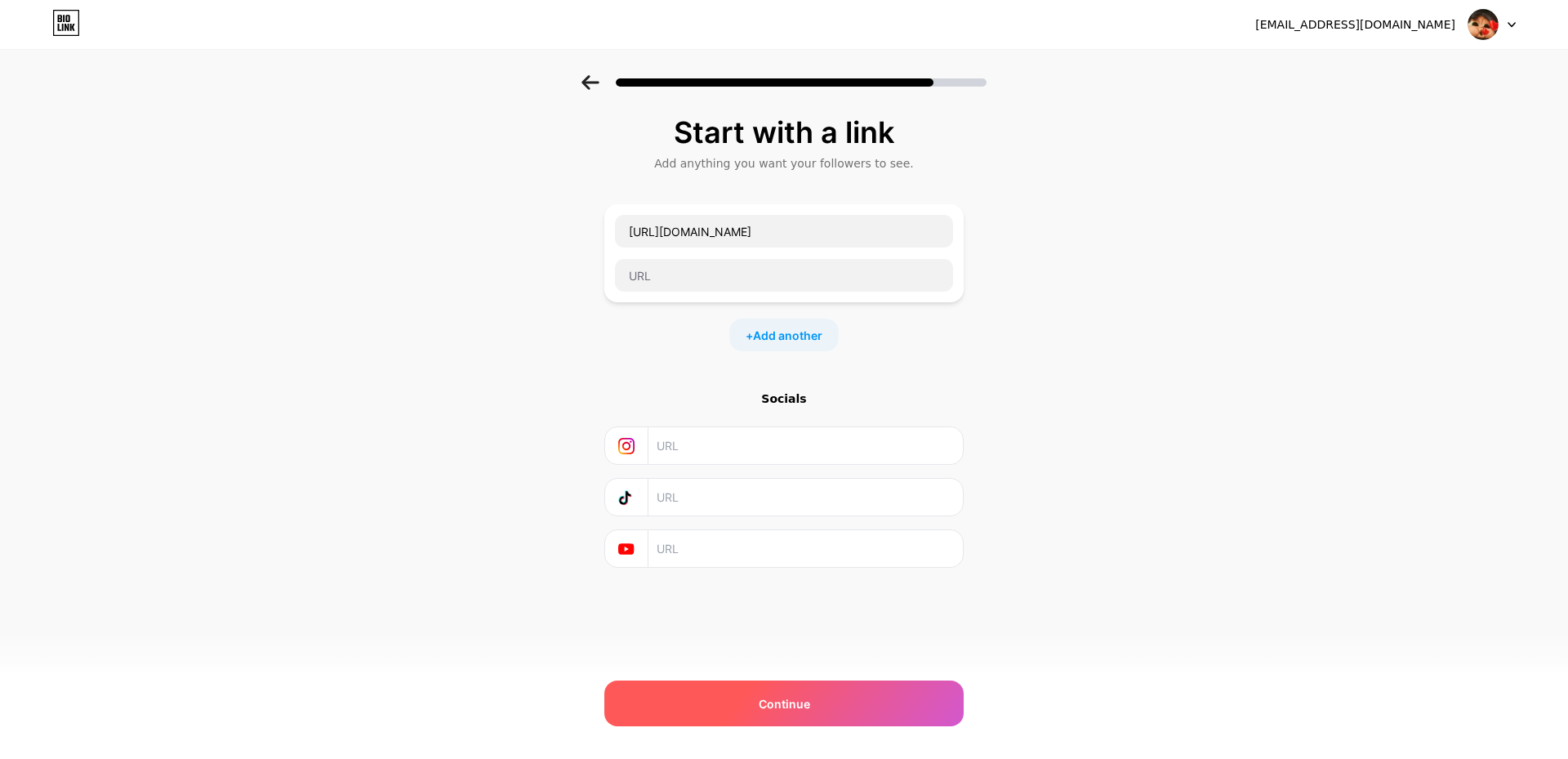
click at [803, 695] on span "Continue" at bounding box center [784, 704] width 52 height 17
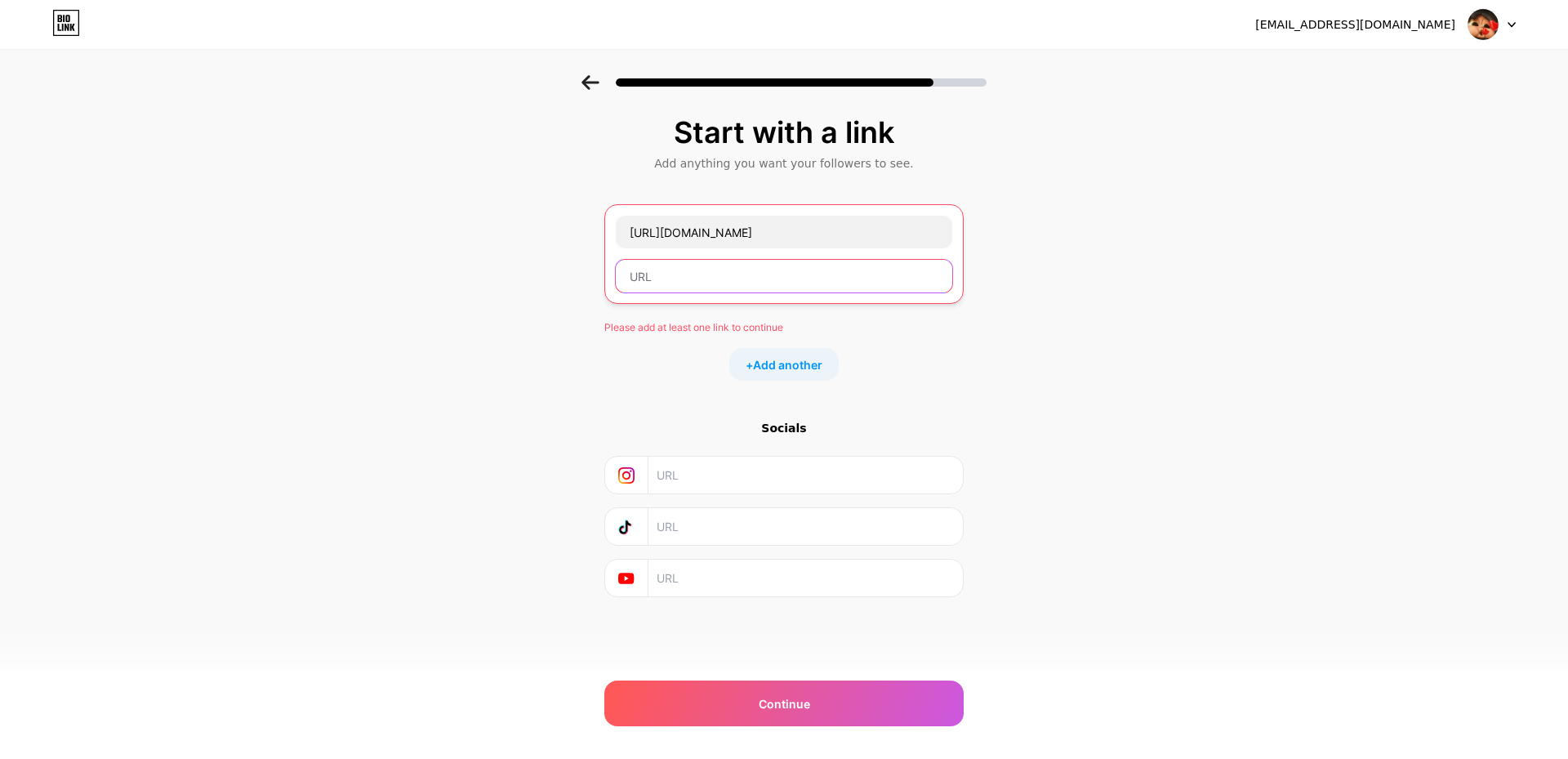
click at [734, 281] on input "text" at bounding box center [784, 276] width 337 height 33
paste input "[URL][DOMAIN_NAME]"
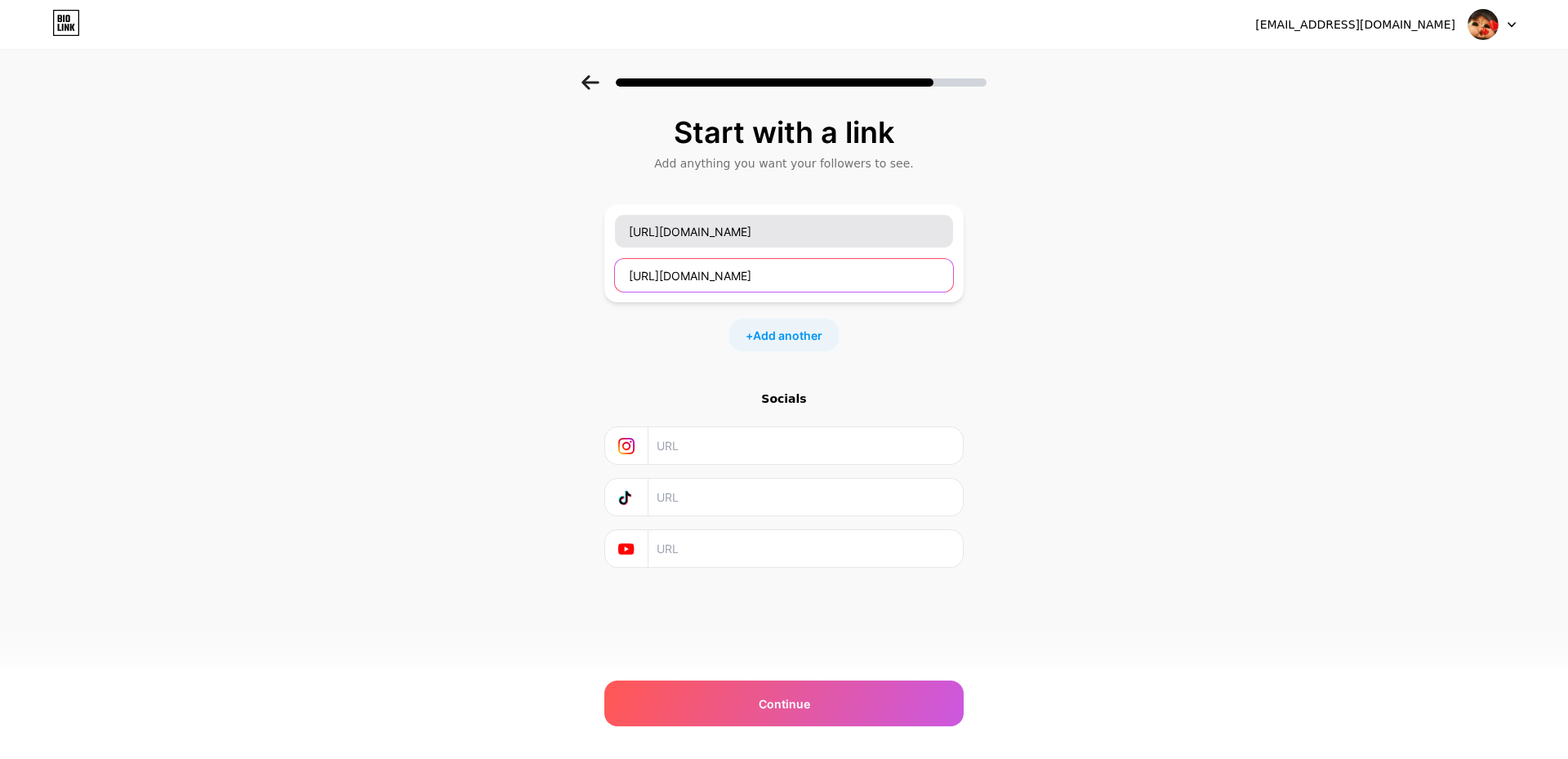
type input "[URL][DOMAIN_NAME]"
drag, startPoint x: 881, startPoint y: 241, endPoint x: 615, endPoint y: 231, distance: 266.2
click at [620, 233] on input "[URL][DOMAIN_NAME]" at bounding box center [784, 231] width 338 height 33
type input "R"
type input "y"
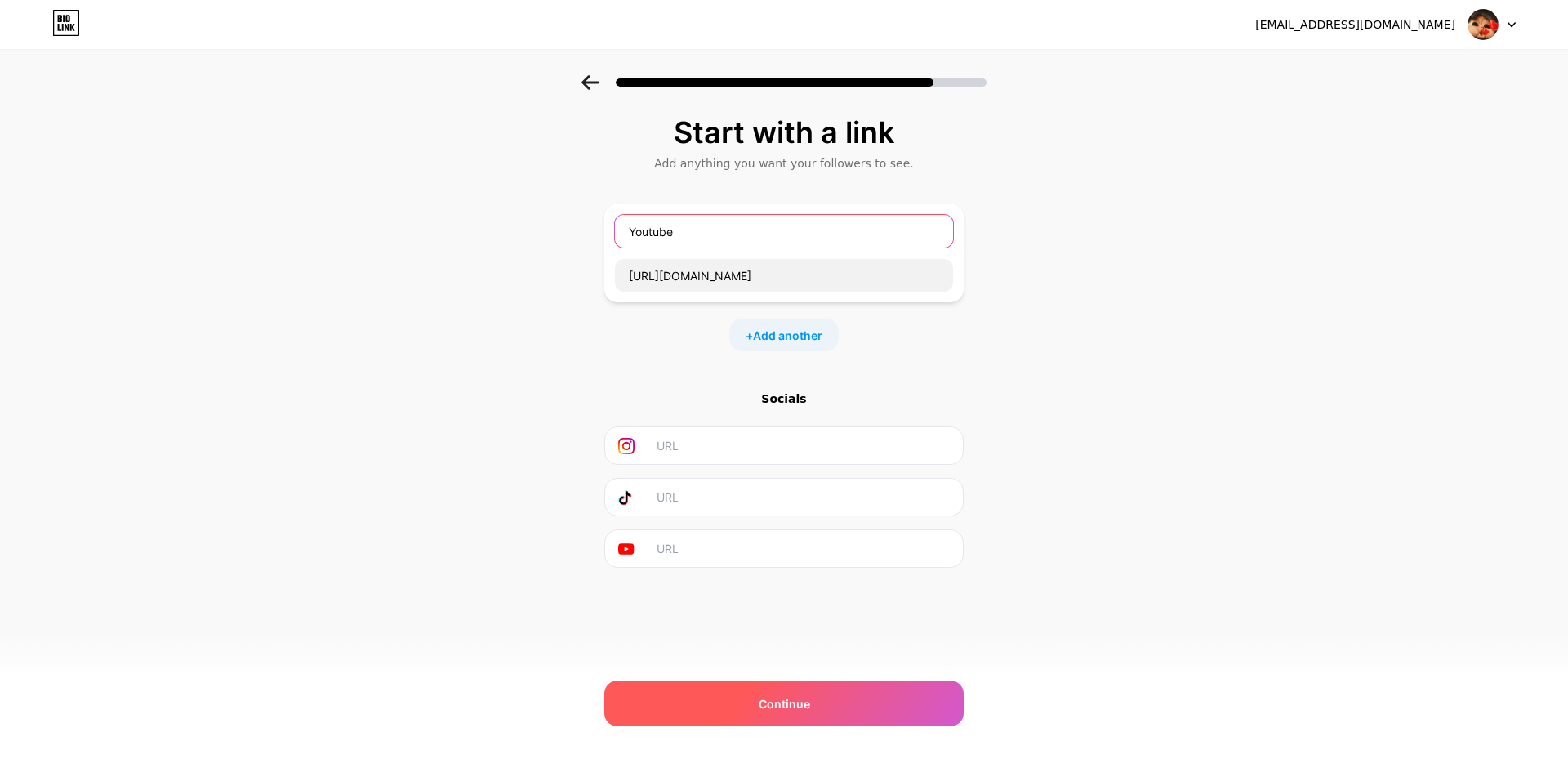
type input "Youtube"
click at [805, 705] on span "Continue" at bounding box center [784, 704] width 52 height 17
click at [812, 702] on div "Continue" at bounding box center [784, 703] width 359 height 46
click at [808, 705] on span "Continue" at bounding box center [784, 704] width 52 height 17
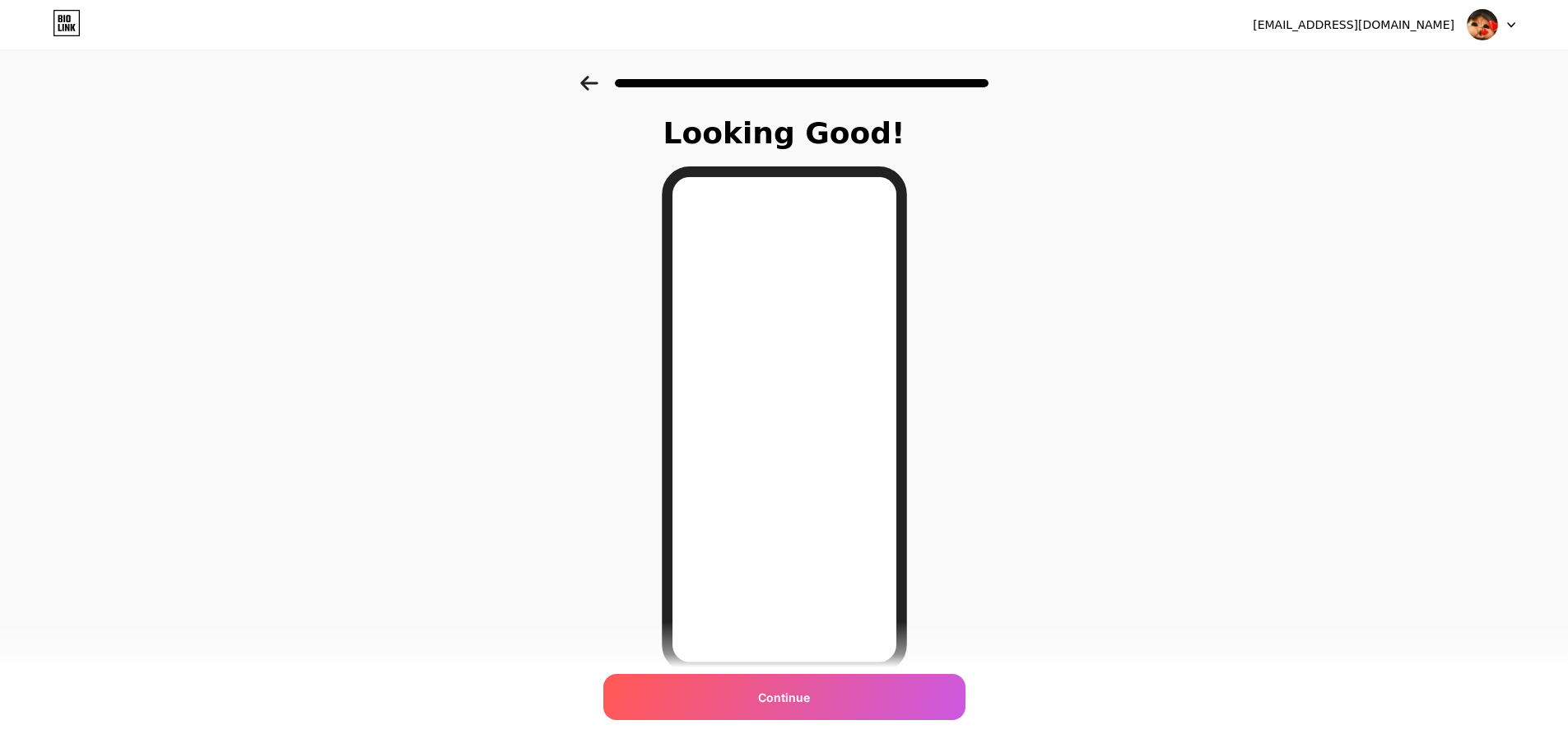
click at [594, 74] on div at bounding box center [784, 78] width 1568 height 57
click at [596, 82] on icon at bounding box center [589, 83] width 18 height 15
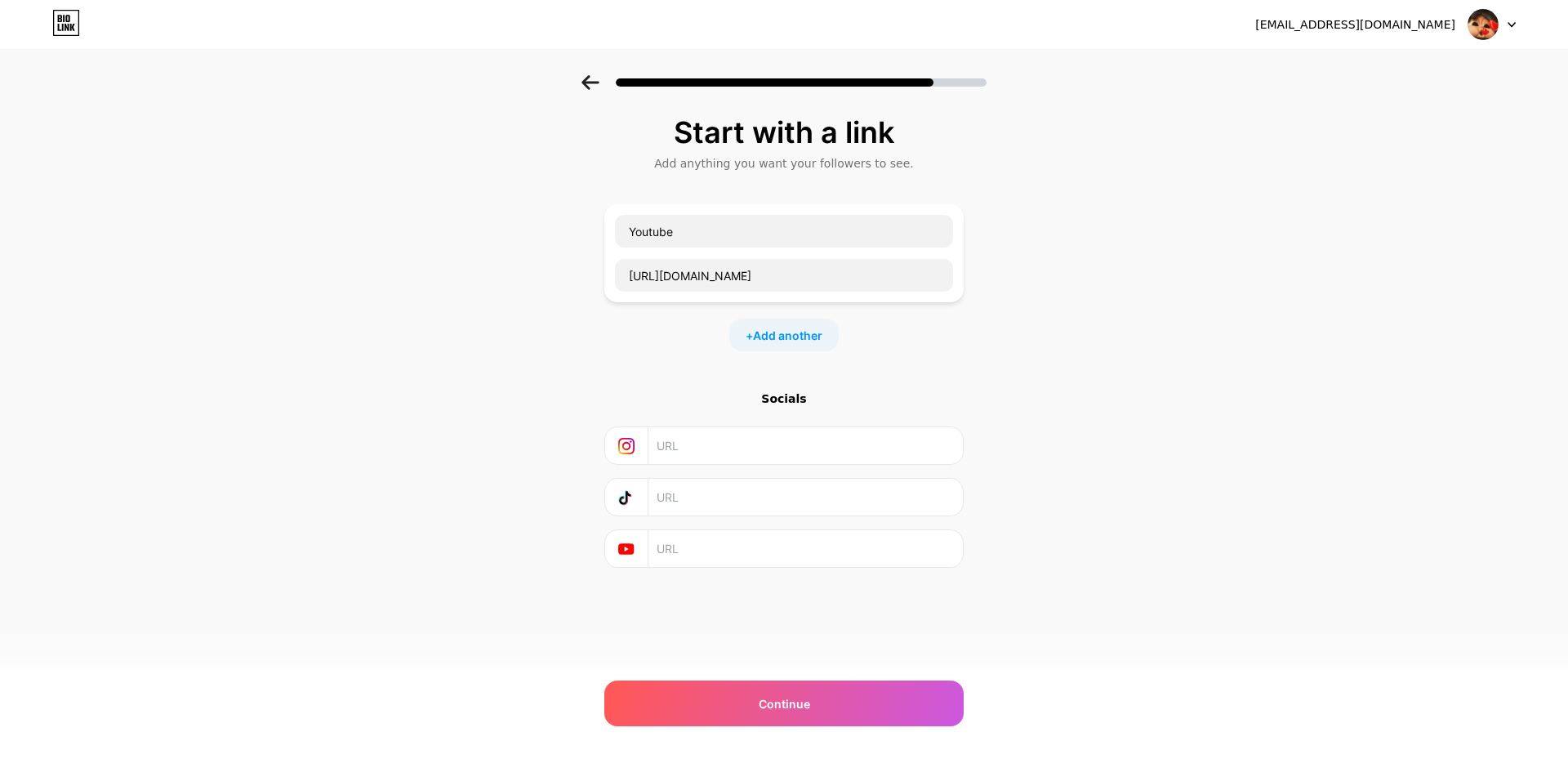
click at [739, 462] on input "text" at bounding box center [804, 446] width 296 height 37
drag, startPoint x: 888, startPoint y: 276, endPoint x: 467, endPoint y: 290, distance: 421.2
click at [434, 274] on div "Start with a link Add anything you want your followers to see. Youtube [URL][DO…" at bounding box center [784, 362] width 1568 height 574
click at [696, 553] on input "text" at bounding box center [804, 548] width 296 height 37
paste input "[URL][DOMAIN_NAME]"
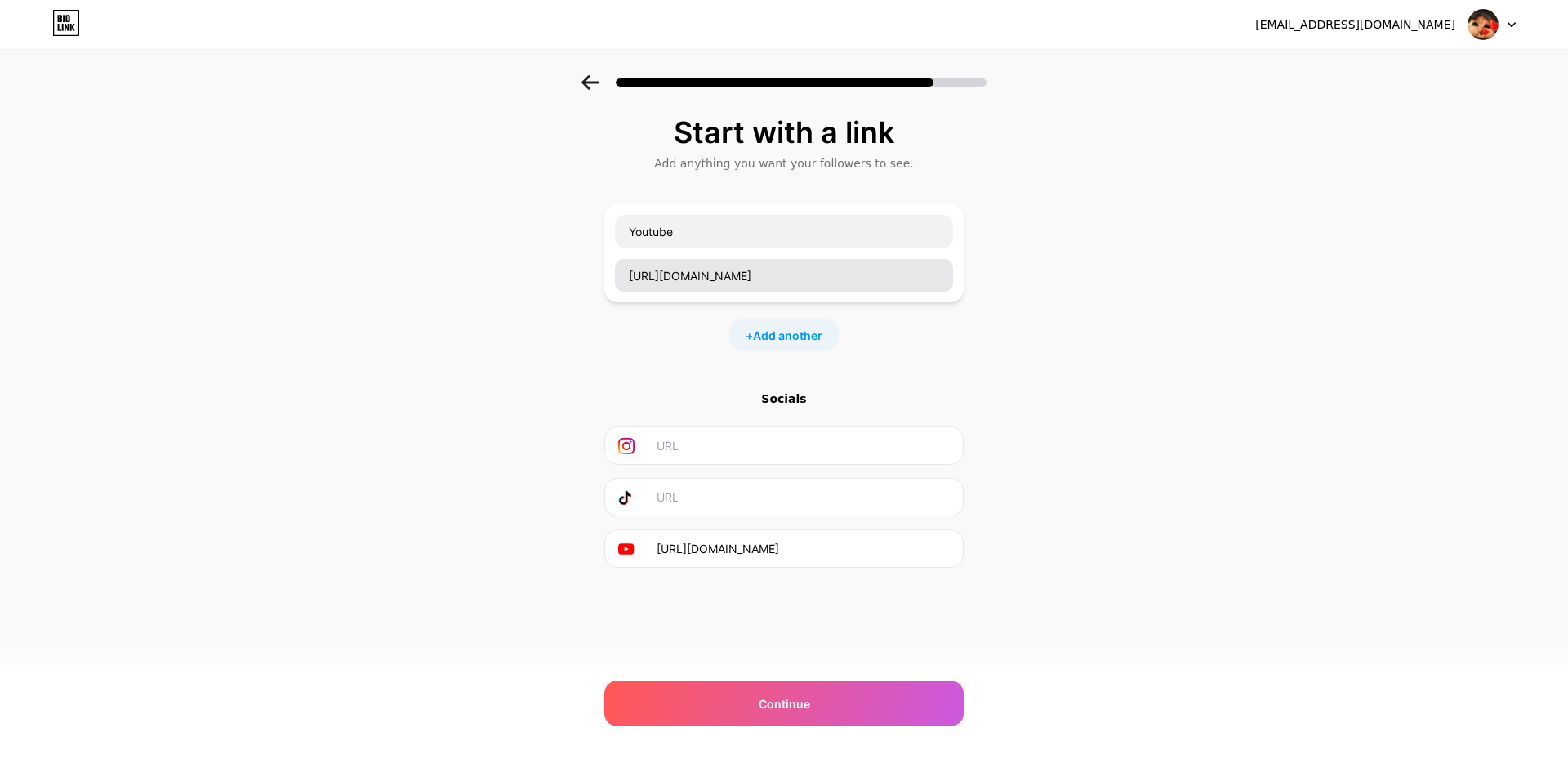
type input "[URL][DOMAIN_NAME]"
drag, startPoint x: 881, startPoint y: 274, endPoint x: 443, endPoint y: 225, distance: 440.7
click at [223, 250] on div "Start with a link Add anything you want your followers to see. Youtube [URL][DO…" at bounding box center [784, 362] width 1568 height 574
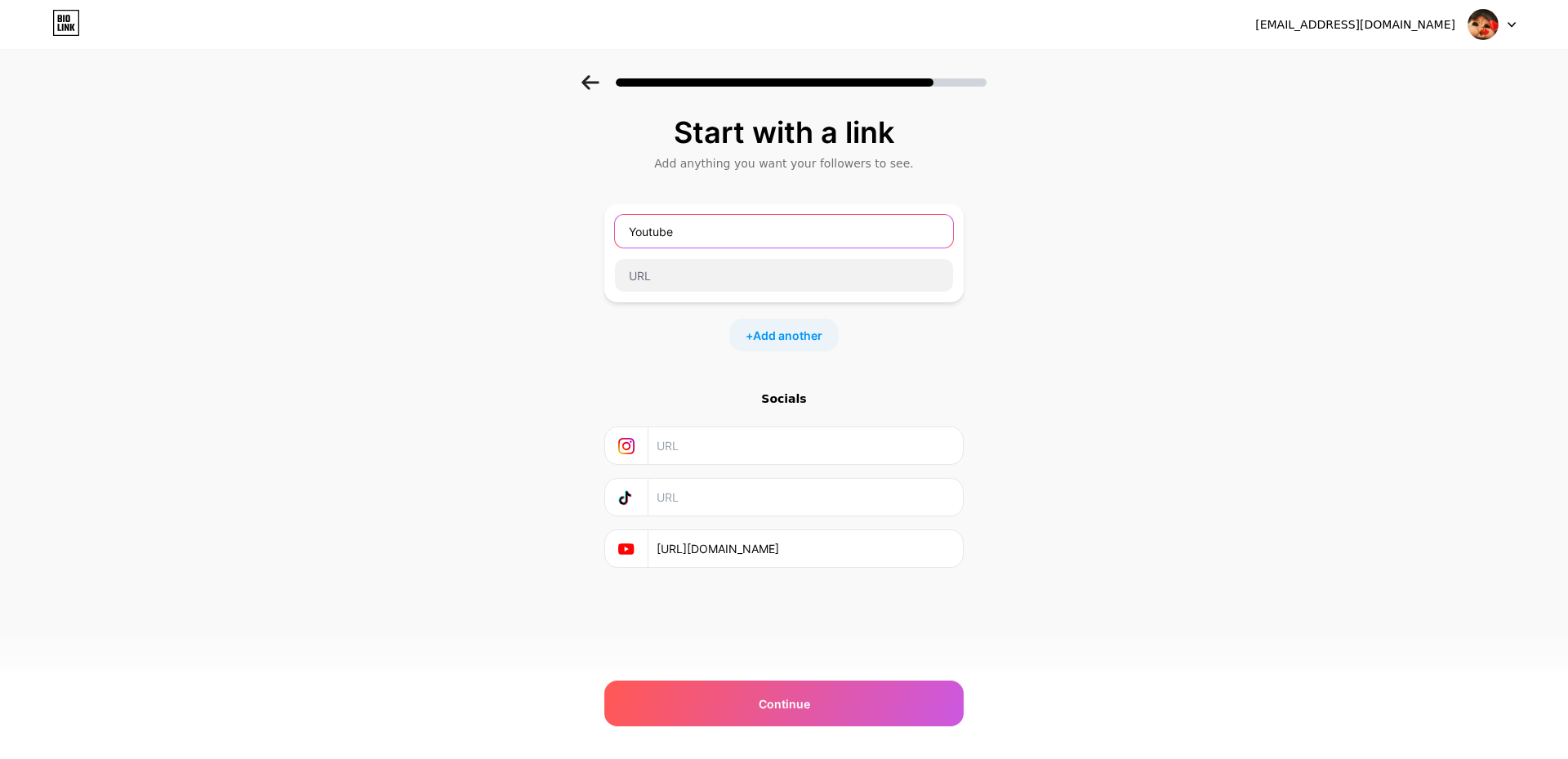
drag, startPoint x: 712, startPoint y: 240, endPoint x: 187, endPoint y: 205, distance: 526.2
click at [187, 205] on div "Start with a link Add anything you want your followers to see. Youtube + Add an…" at bounding box center [784, 362] width 1568 height 574
click at [1080, 514] on div "Start with a link Add anything you want your followers to see. + Add another So…" at bounding box center [784, 362] width 1568 height 574
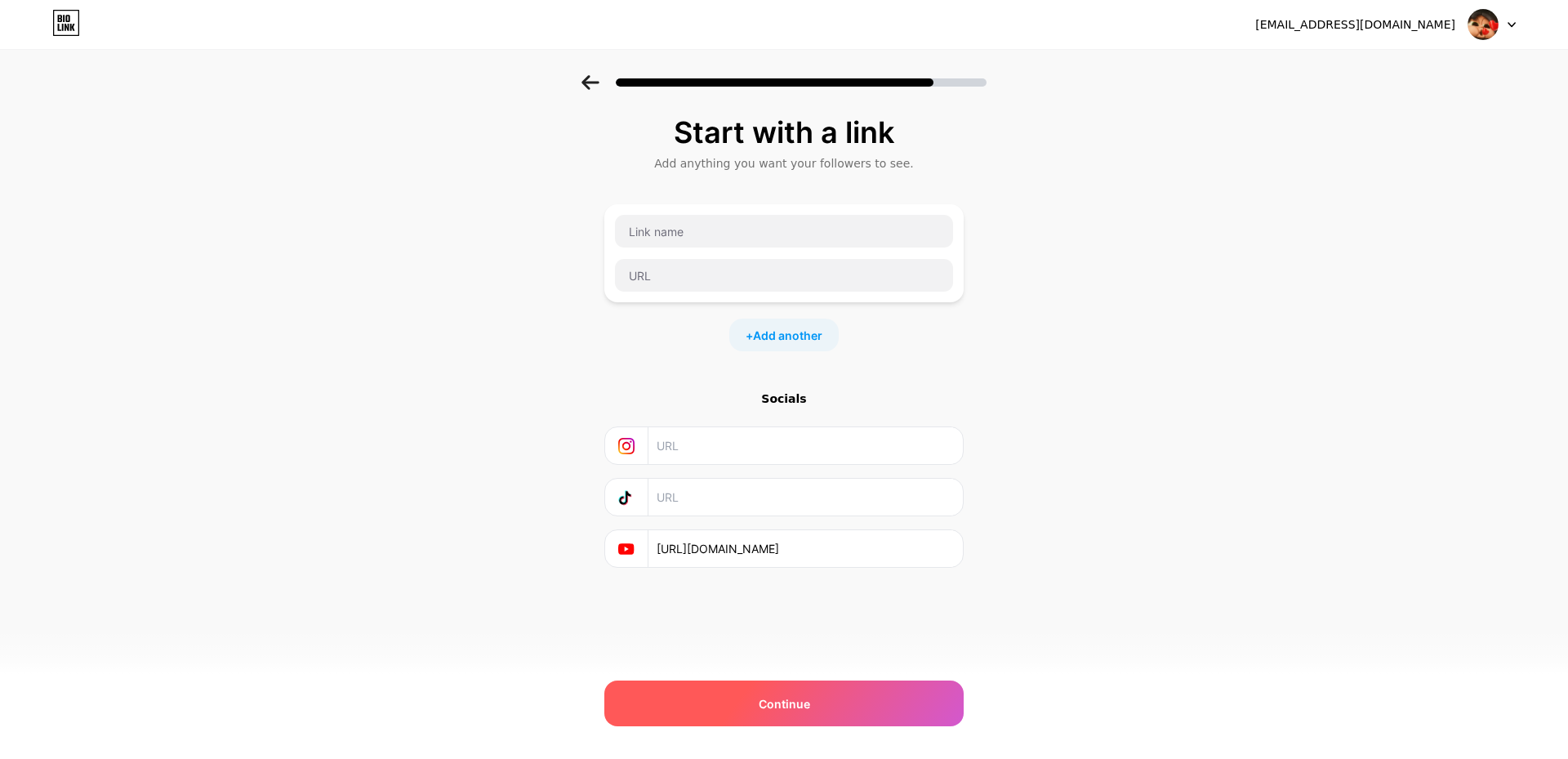
click at [863, 709] on div "Continue" at bounding box center [784, 703] width 359 height 46
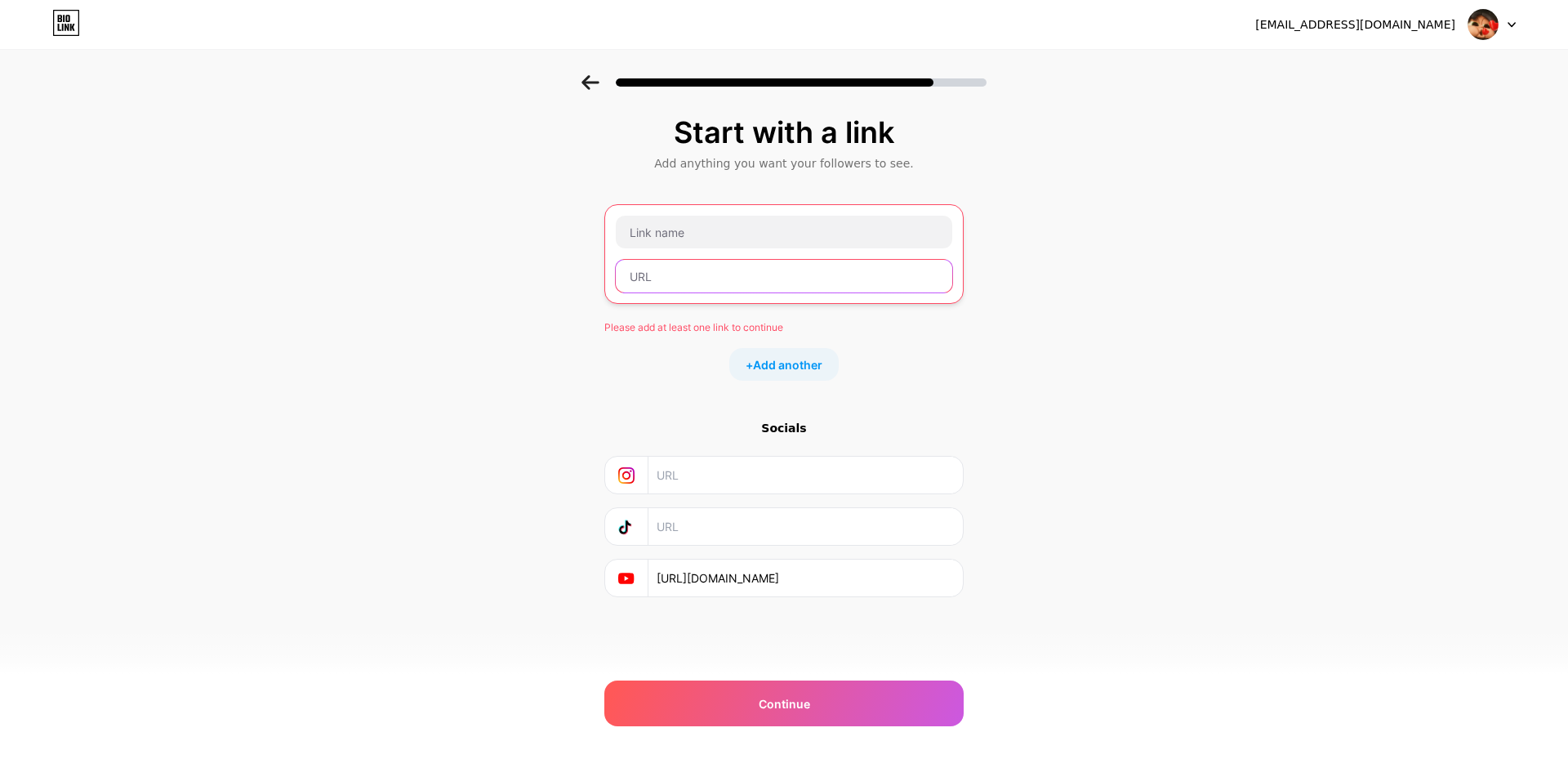
click at [760, 277] on input "text" at bounding box center [784, 276] width 337 height 33
type input "f"
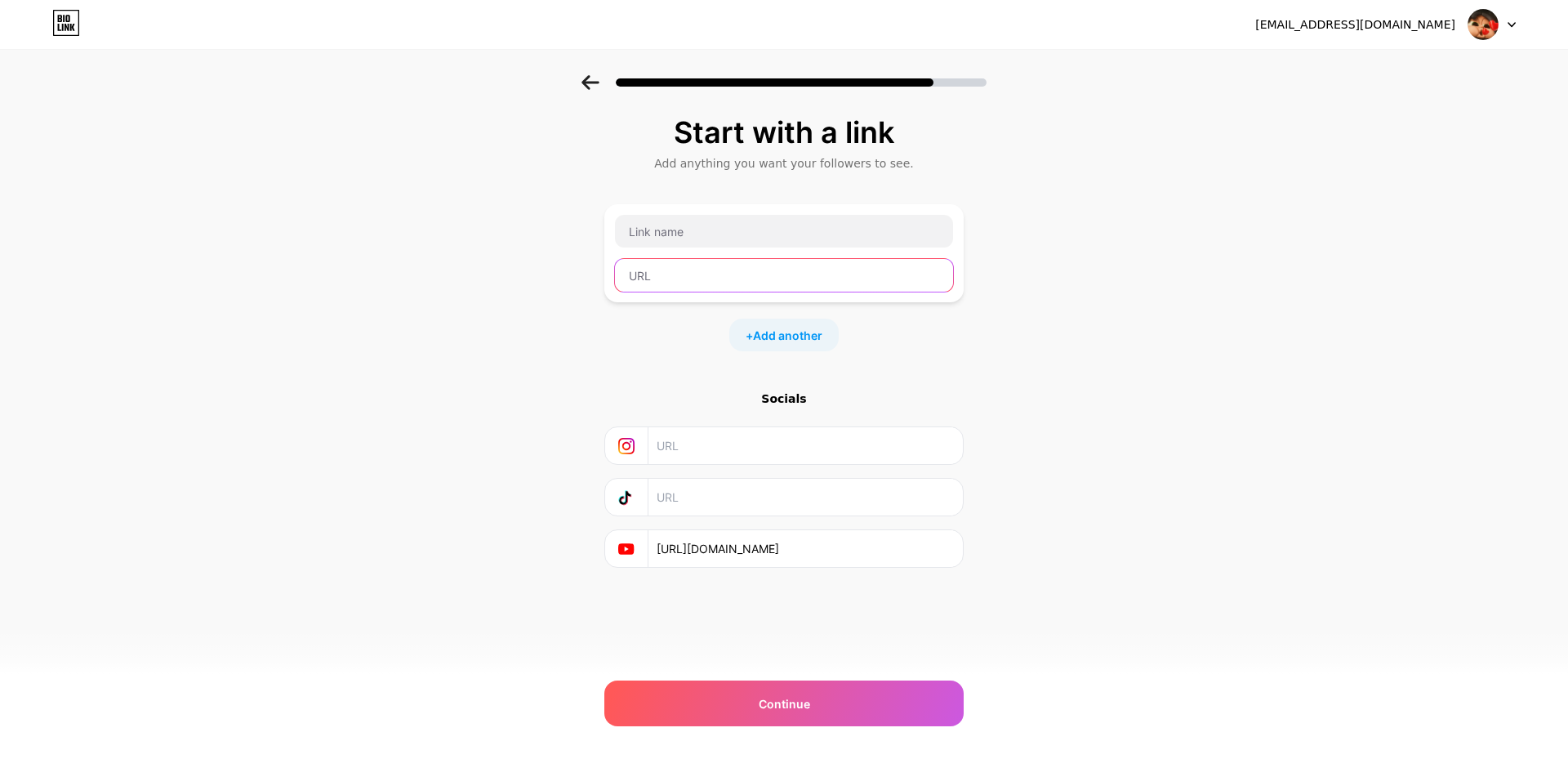
type input "f"
click at [221, 273] on div "Start with a link Add anything you want your followers to see. + Add another So…" at bounding box center [784, 362] width 1568 height 574
click at [728, 285] on input "text" at bounding box center [784, 275] width 338 height 33
paste input "[URL][DOMAIN_NAME]"
type input "[URL][DOMAIN_NAME]"
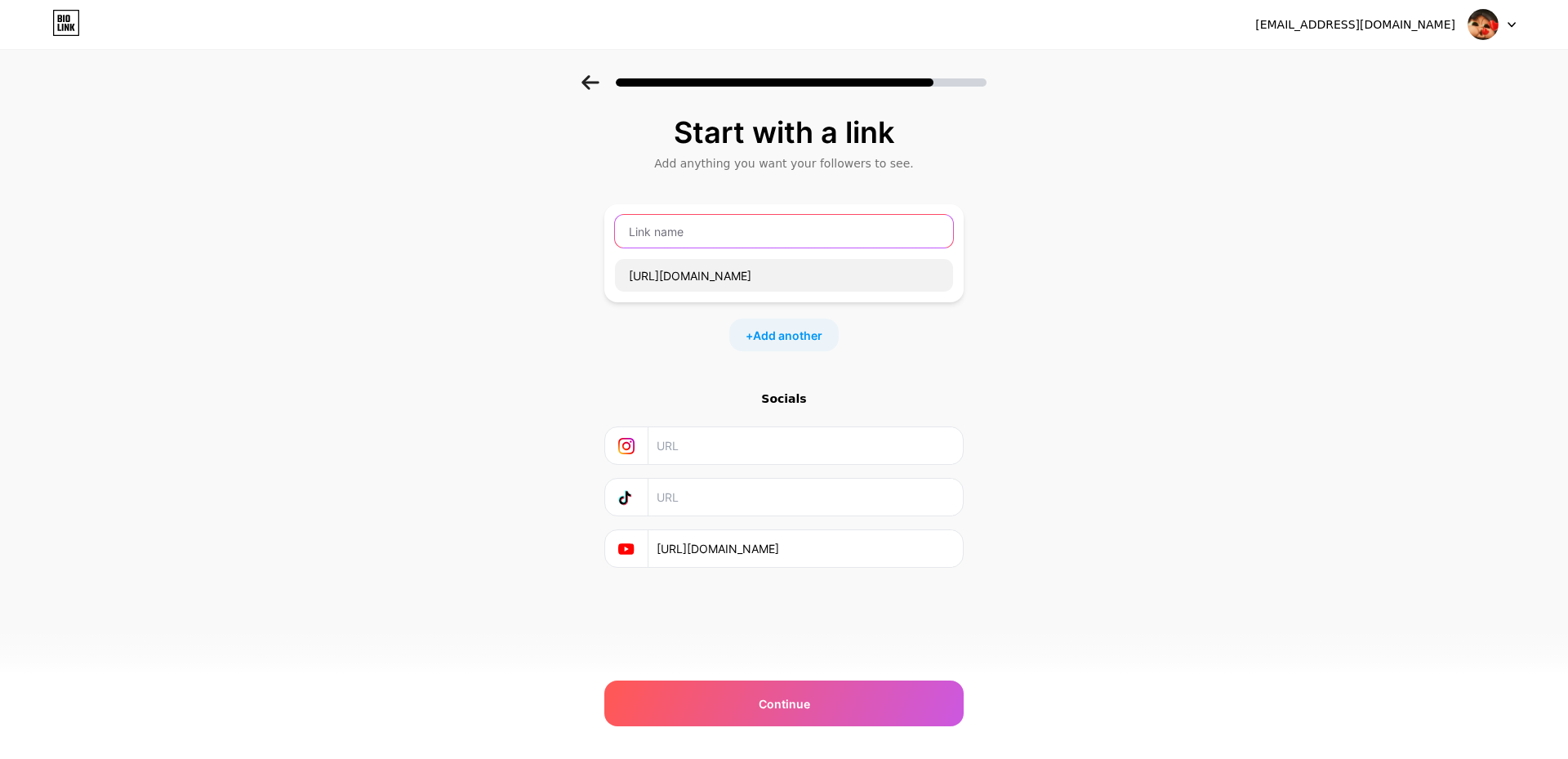
click at [808, 238] on input "text" at bounding box center [784, 231] width 338 height 33
type input "f"
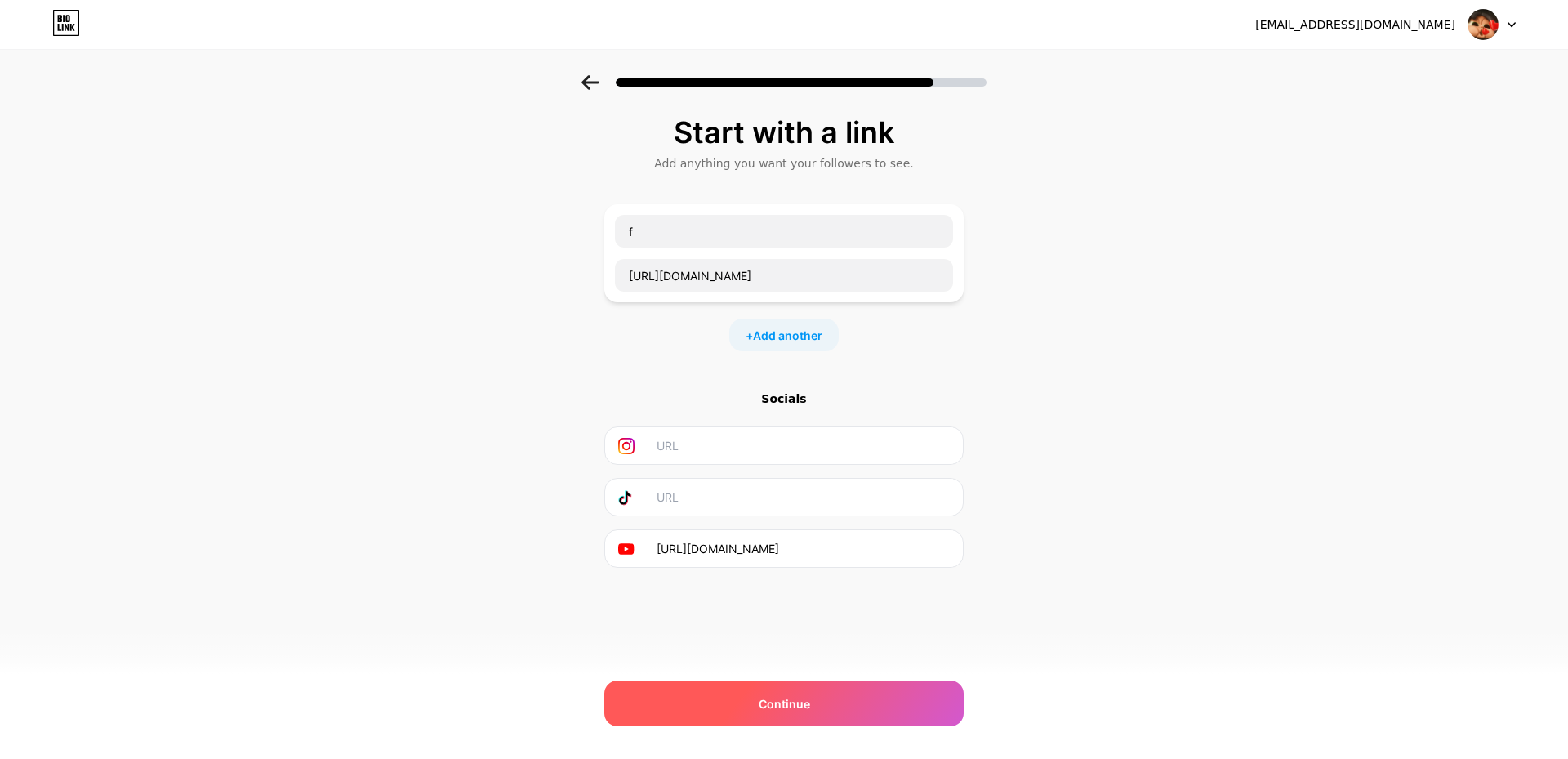
click at [781, 704] on span "Continue" at bounding box center [784, 704] width 52 height 17
click at [874, 694] on div "Continue" at bounding box center [784, 703] width 359 height 46
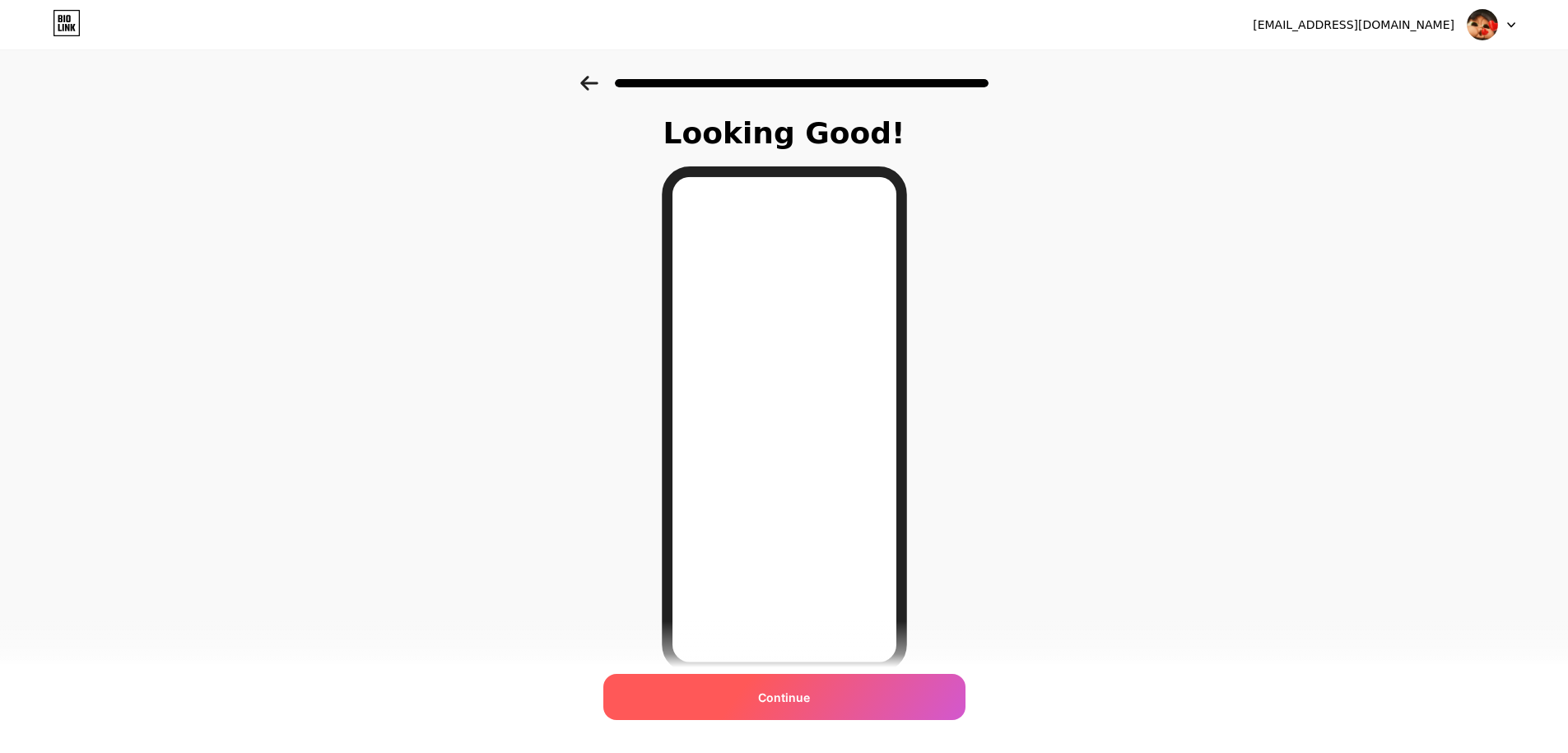
click at [805, 689] on span "Continue" at bounding box center [784, 697] width 52 height 17
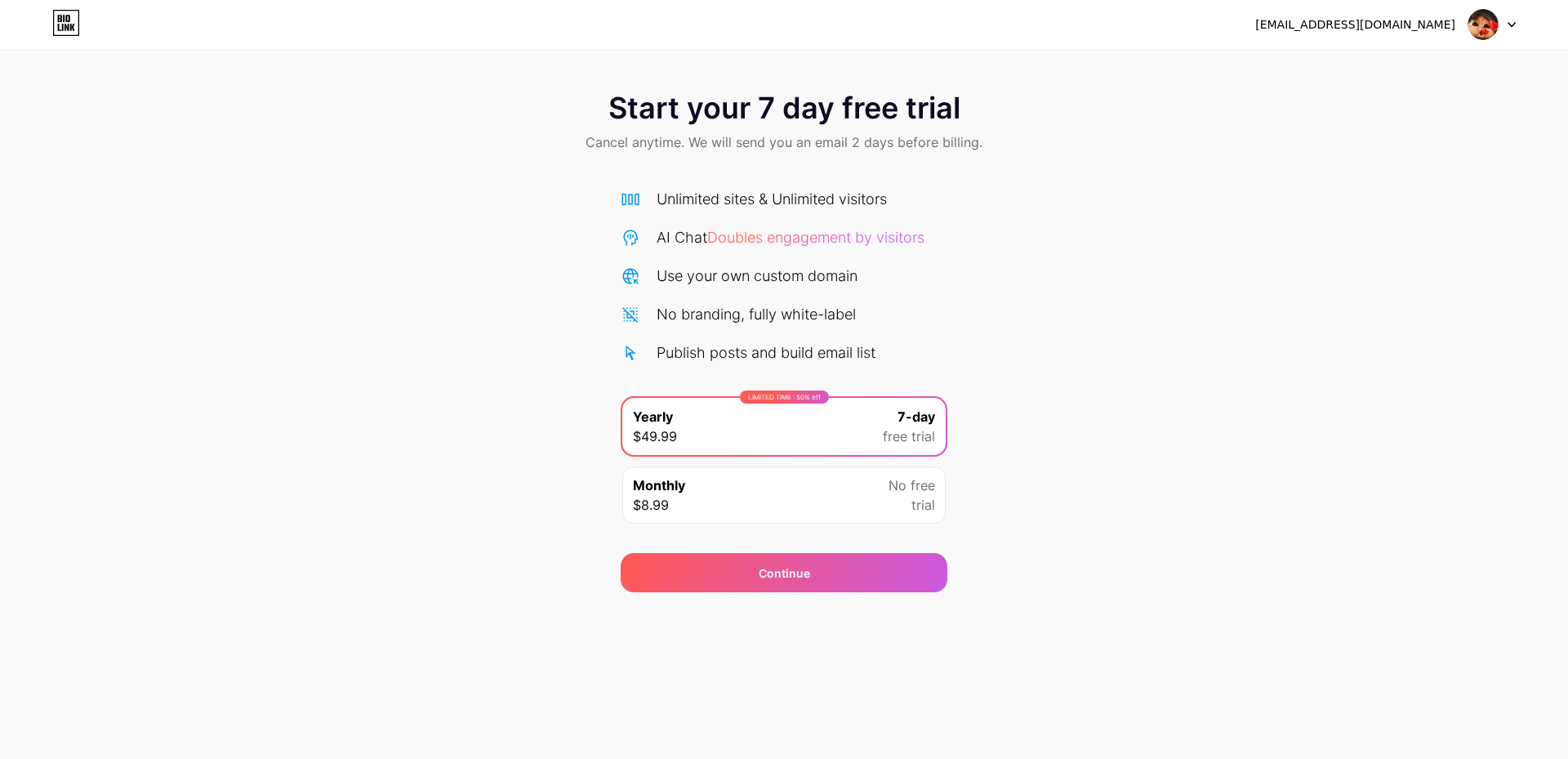
click at [68, 22] on icon at bounding box center [67, 18] width 4 height 8
click at [788, 473] on div "Monthly $8.99 No free trial" at bounding box center [784, 495] width 324 height 57
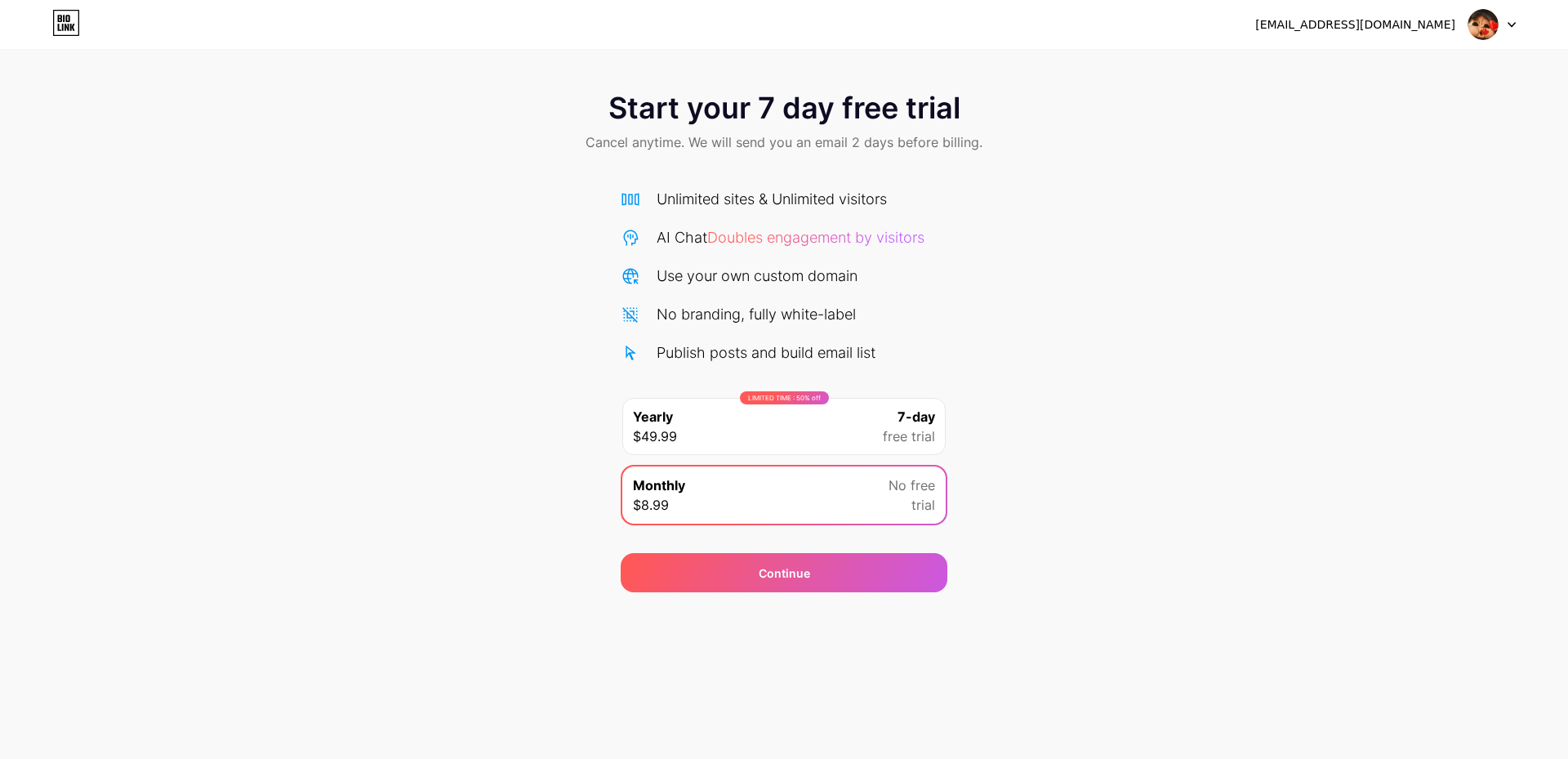
click at [797, 435] on div "LIMITED TIME : 50% off Yearly $49.99 7-day free trial" at bounding box center [784, 427] width 324 height 57
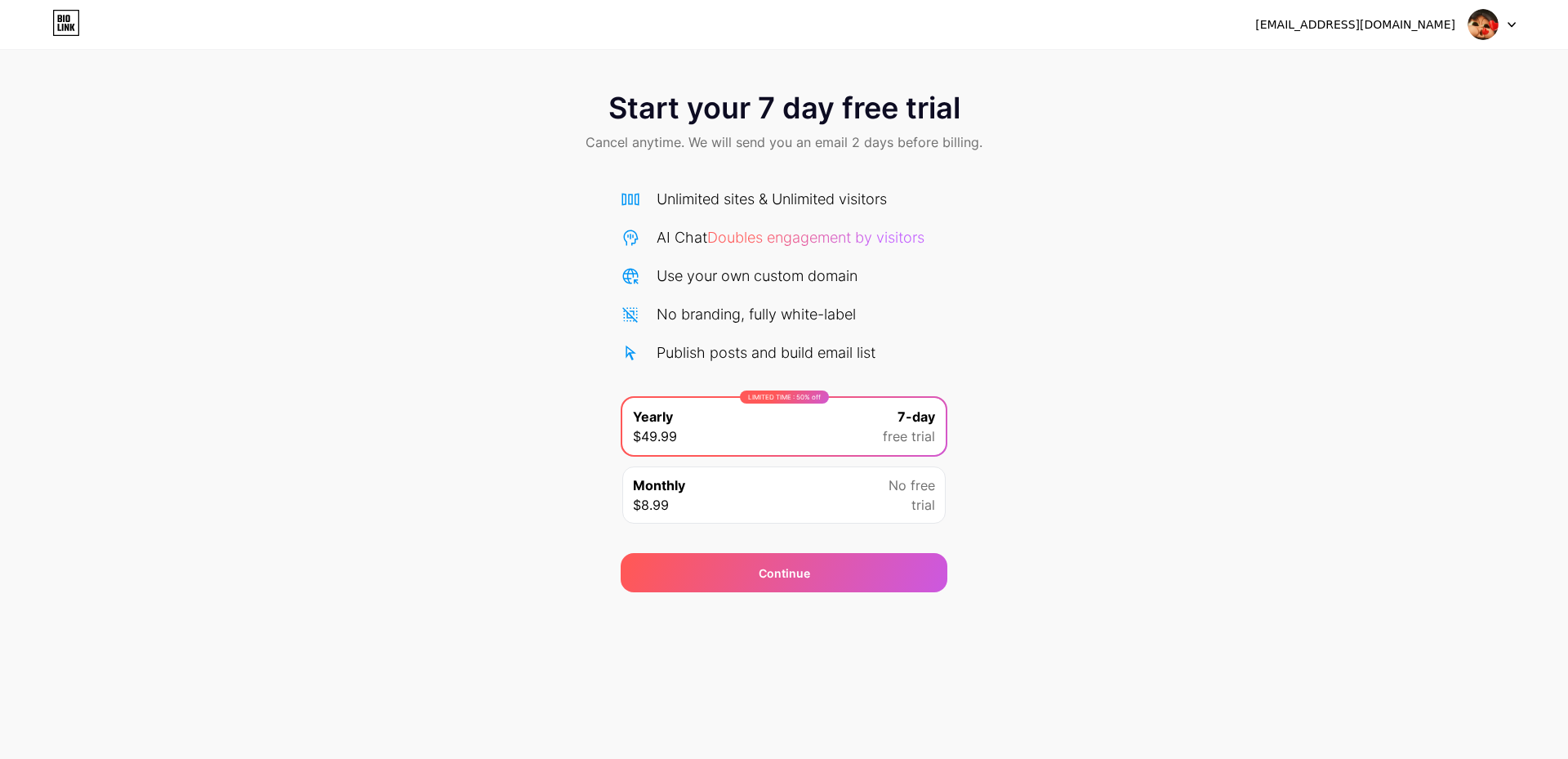
click at [1502, 29] on div at bounding box center [1491, 24] width 47 height 29
click at [1300, 176] on div "Start your 7 day free trial Cancel anytime. We will send you an email 2 days be…" at bounding box center [784, 333] width 1568 height 517
drag, startPoint x: 991, startPoint y: 367, endPoint x: 1031, endPoint y: 417, distance: 64.0
click at [1003, 395] on div "Start your 7 day free trial Cancel anytime. We will send you an email 2 days be…" at bounding box center [784, 333] width 1568 height 517
click at [1084, 437] on div "Start your 7 day free trial Cancel anytime. We will send you an email 2 days be…" at bounding box center [784, 333] width 1568 height 517
